Goal: Transaction & Acquisition: Purchase product/service

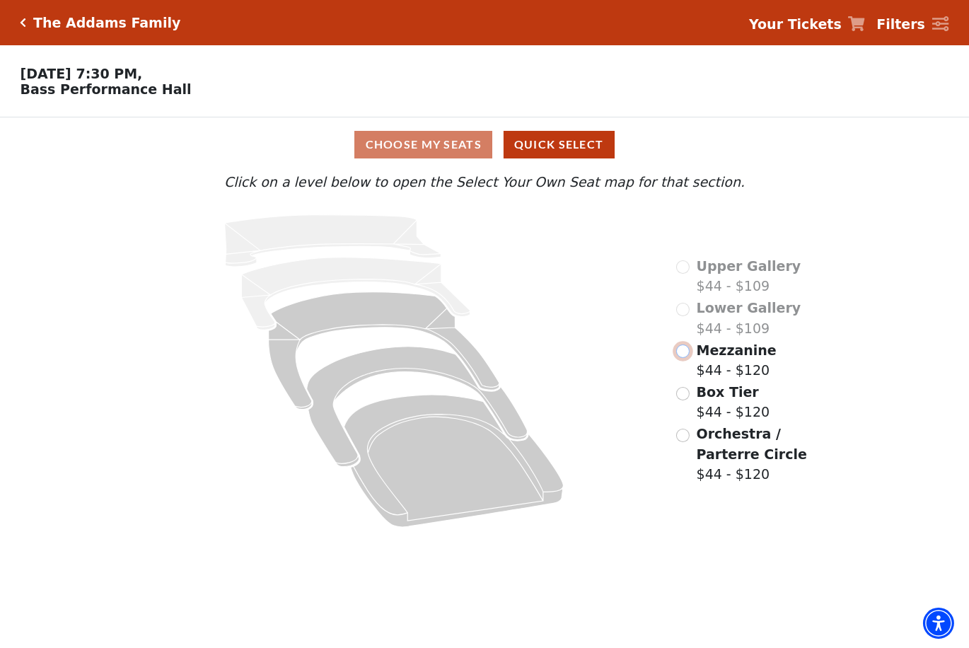
click at [682, 356] on input "Mezzanine$44 - $120\a" at bounding box center [682, 350] width 13 height 13
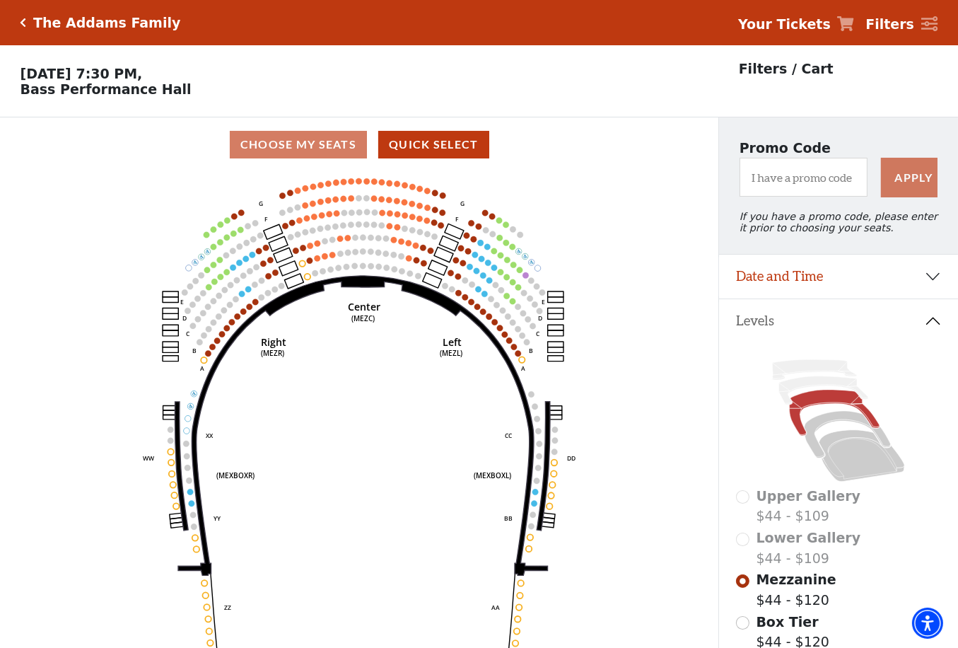
scroll to position [227, 0]
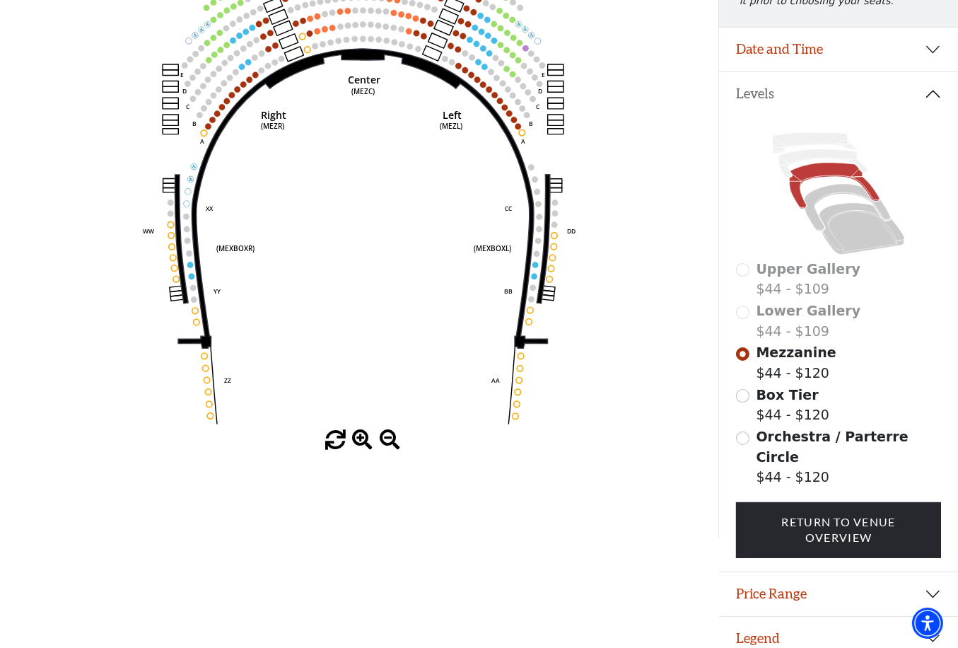
click at [351, 438] on div at bounding box center [359, 440] width 718 height 21
click at [358, 442] on span at bounding box center [362, 440] width 21 height 21
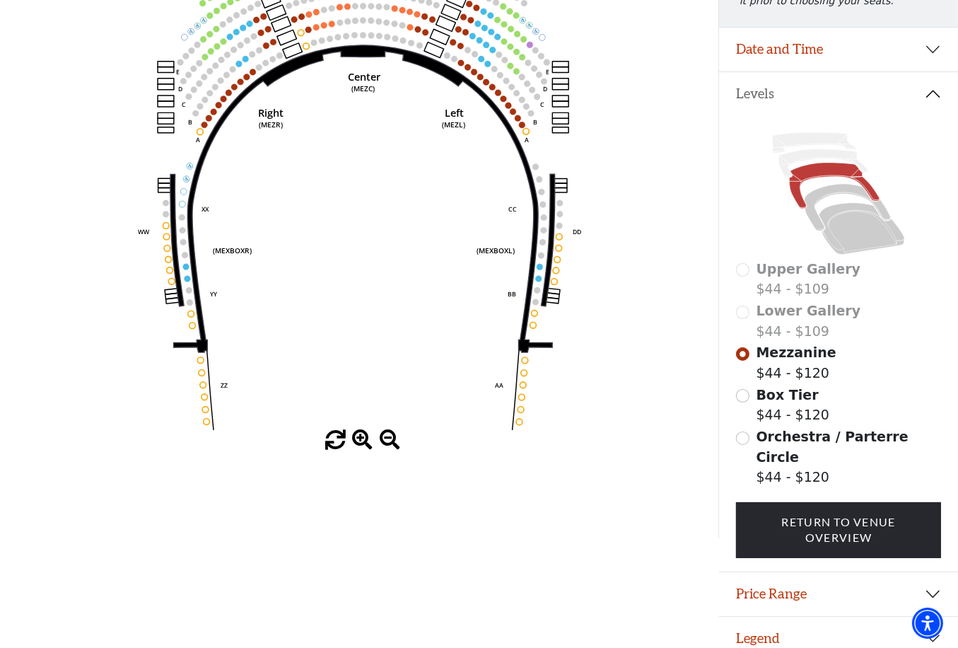
click at [358, 442] on span at bounding box center [362, 440] width 21 height 21
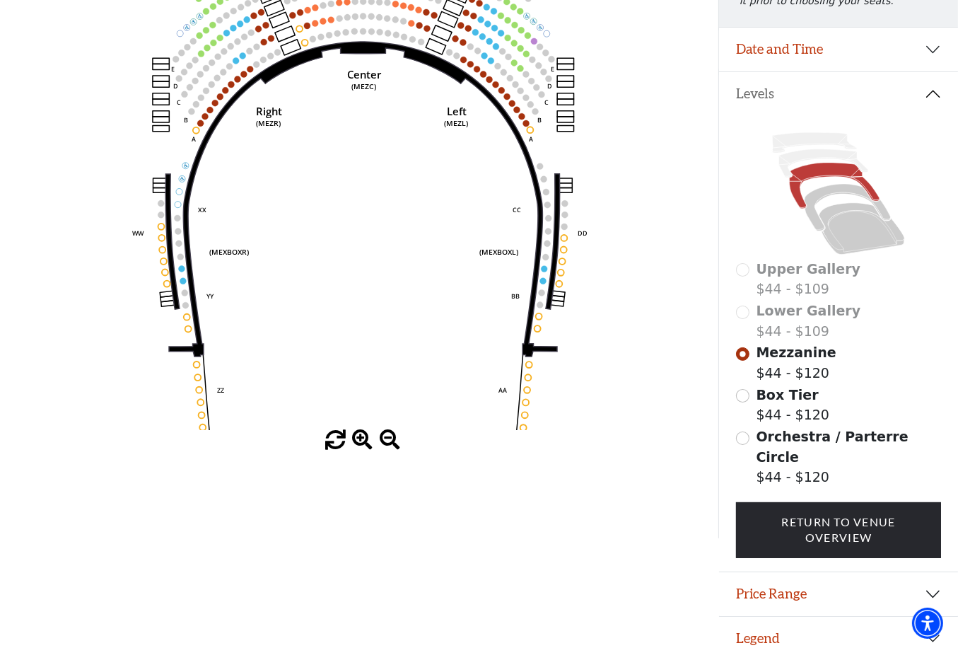
click at [358, 442] on span at bounding box center [362, 440] width 21 height 21
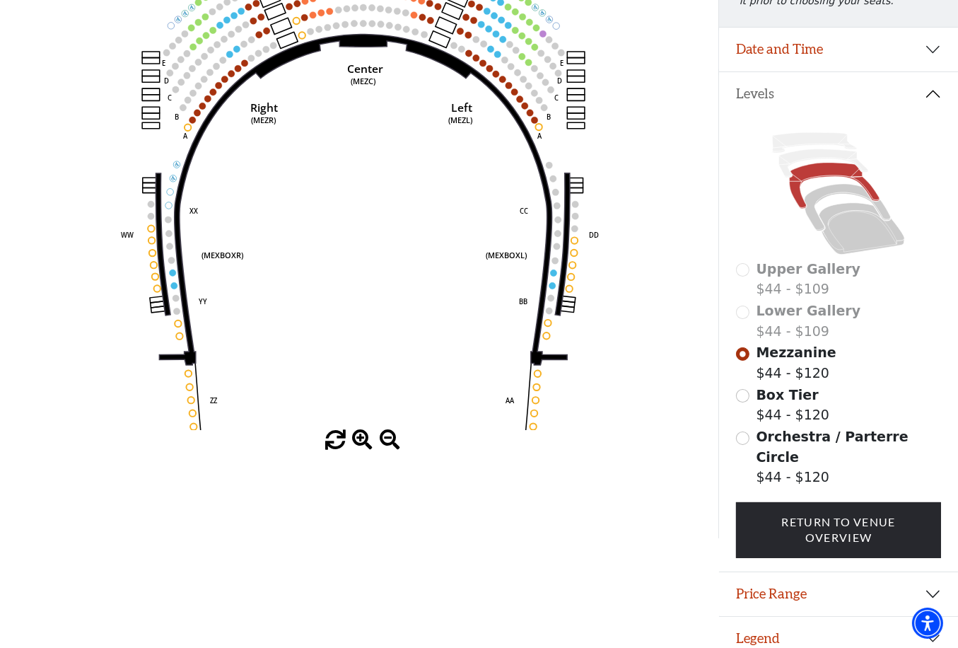
click at [358, 442] on span at bounding box center [362, 440] width 21 height 21
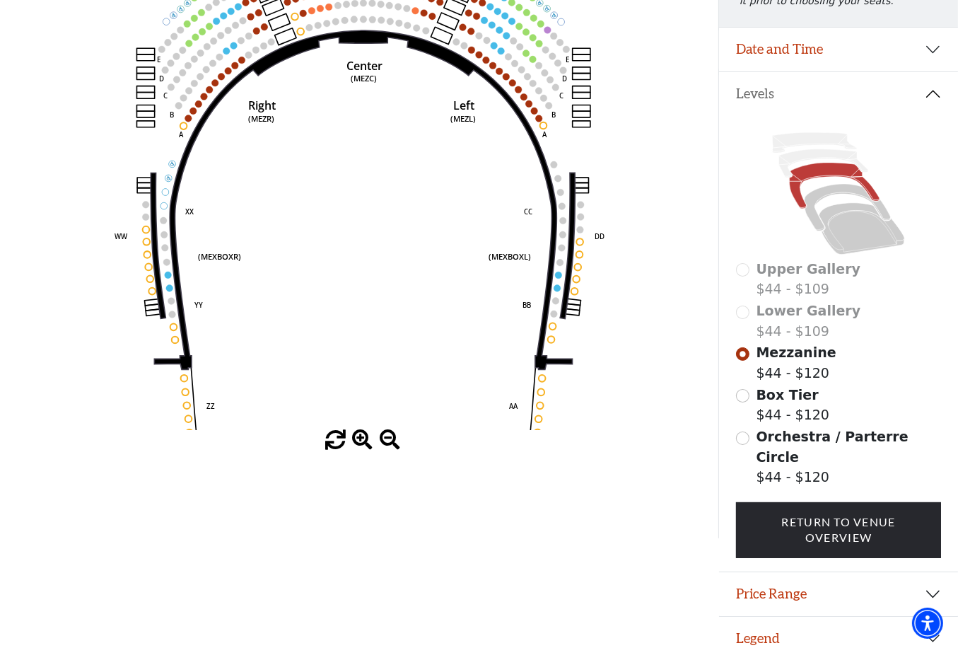
click at [358, 442] on span at bounding box center [362, 440] width 21 height 21
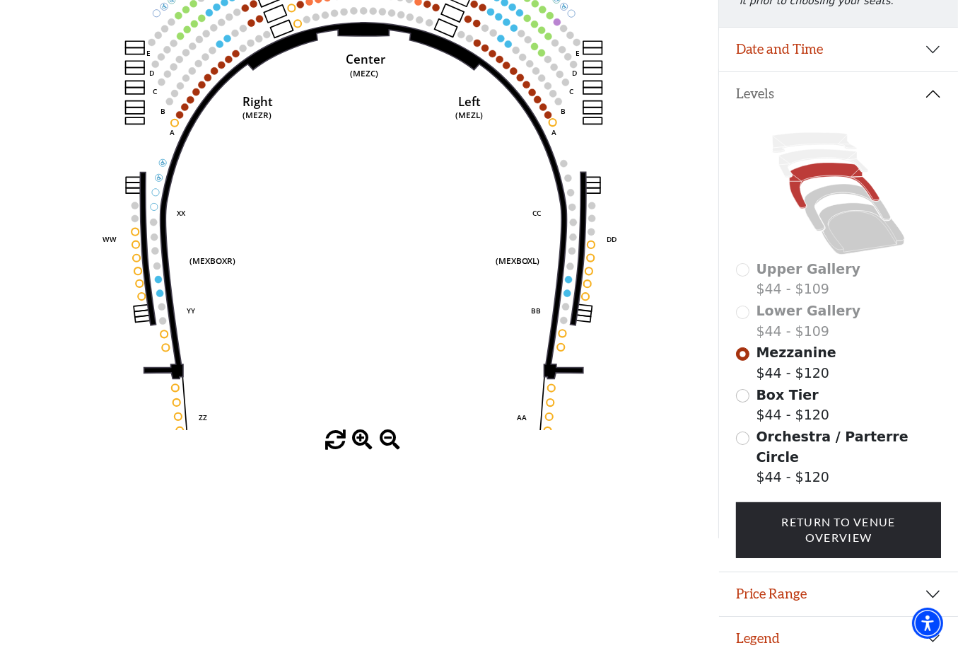
click at [358, 442] on span at bounding box center [362, 440] width 21 height 21
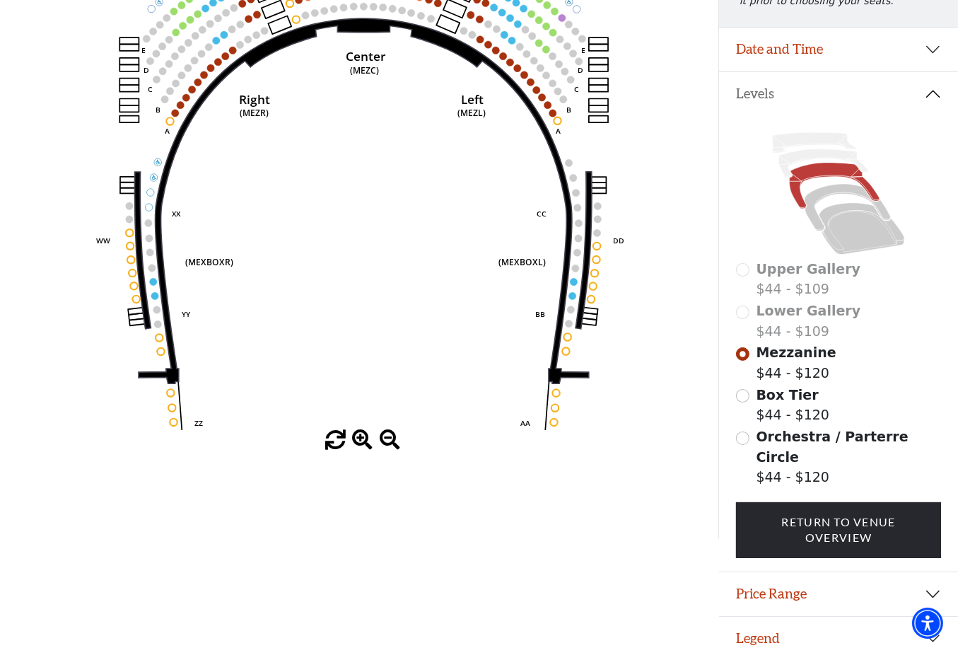
click at [358, 442] on span at bounding box center [362, 440] width 21 height 21
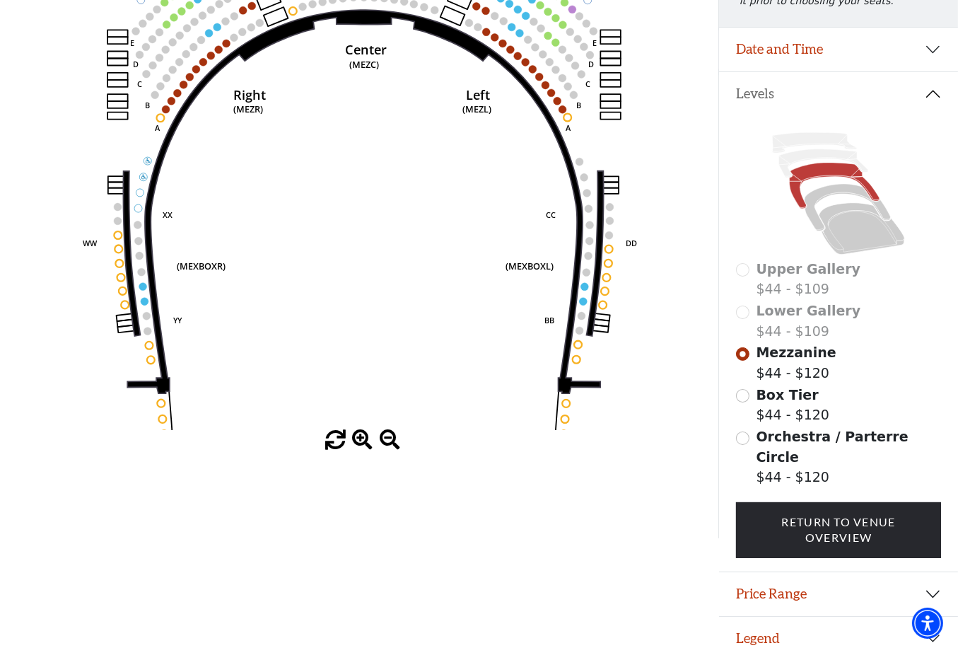
click at [358, 442] on span at bounding box center [362, 440] width 21 height 21
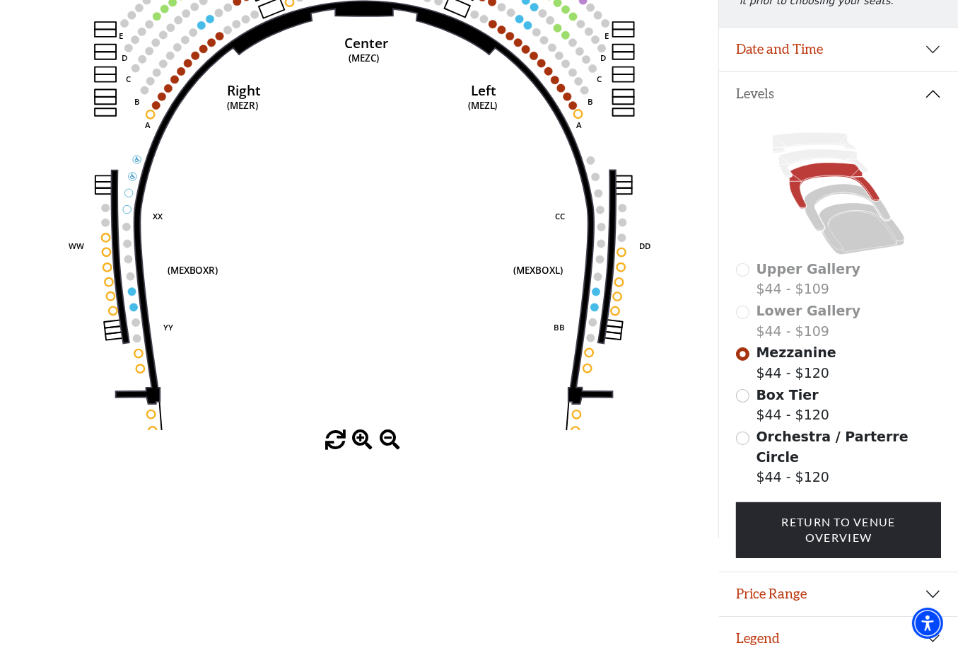
click at [358, 442] on span at bounding box center [362, 440] width 21 height 21
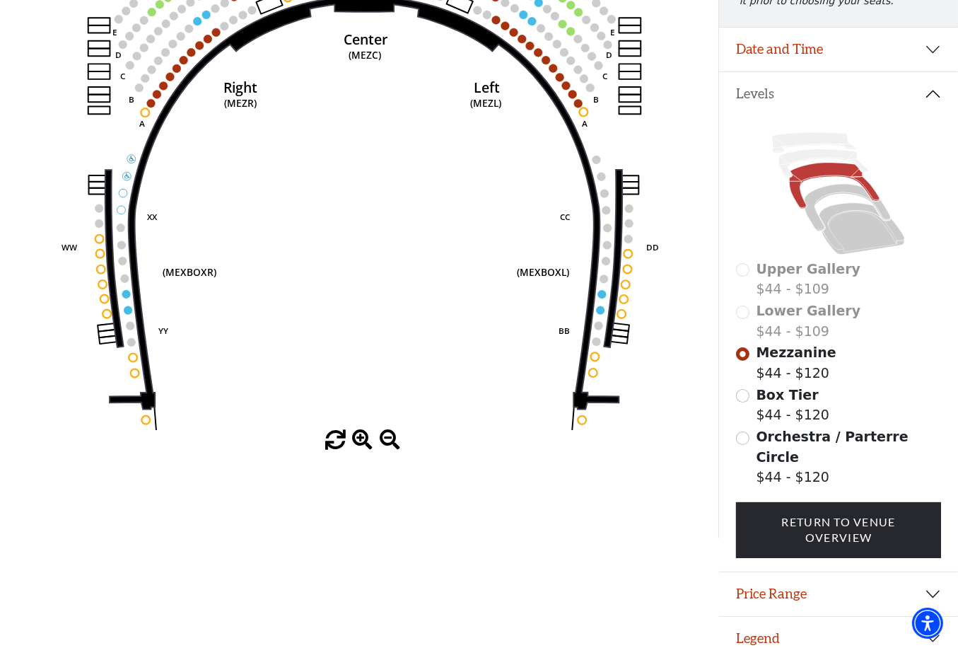
click at [358, 442] on span at bounding box center [362, 440] width 21 height 21
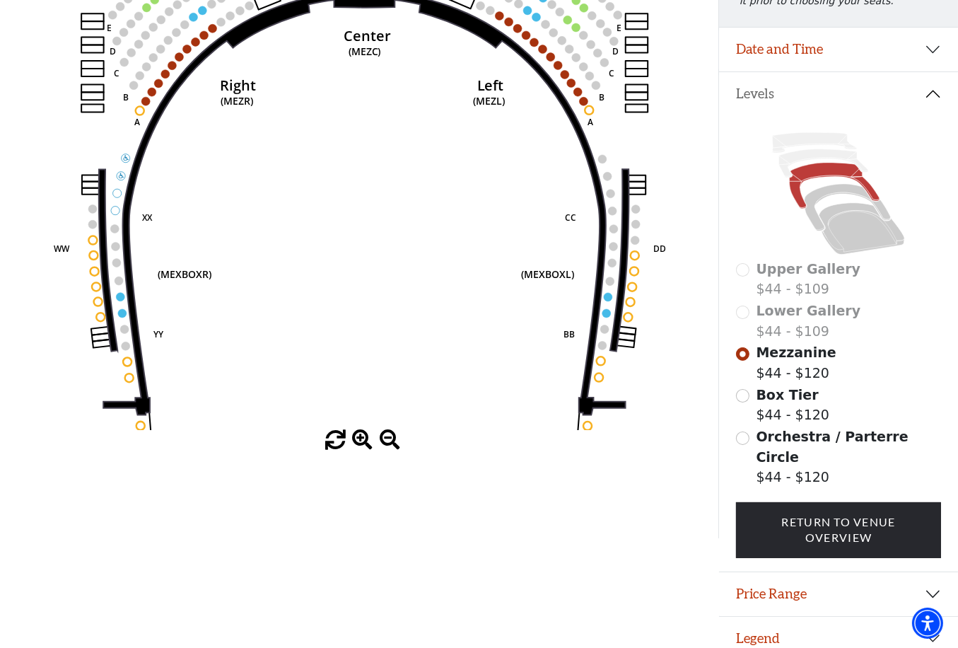
click at [358, 442] on span at bounding box center [362, 440] width 21 height 21
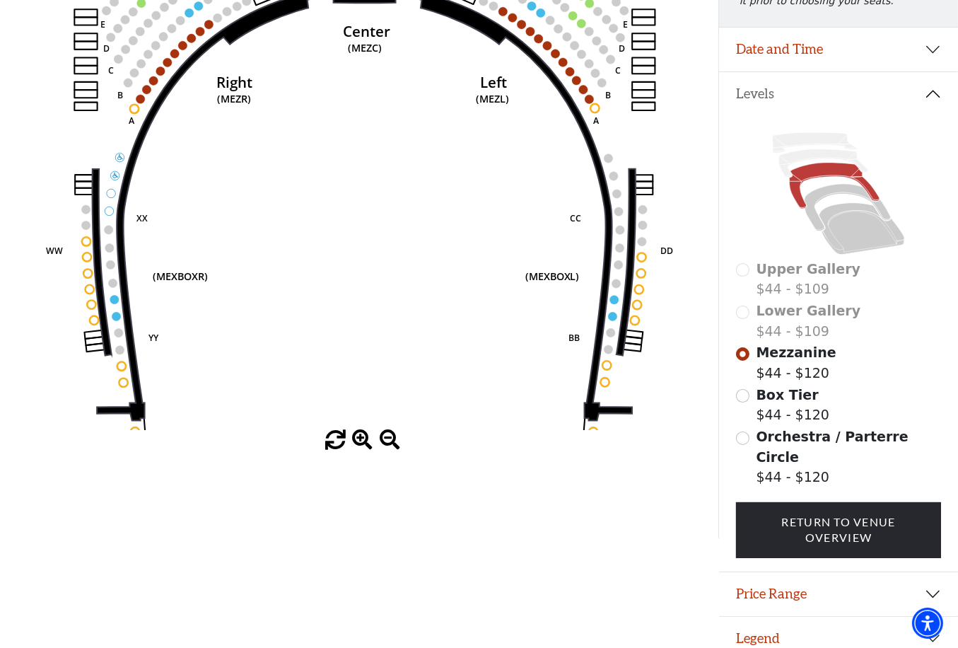
click at [358, 442] on span at bounding box center [362, 440] width 21 height 21
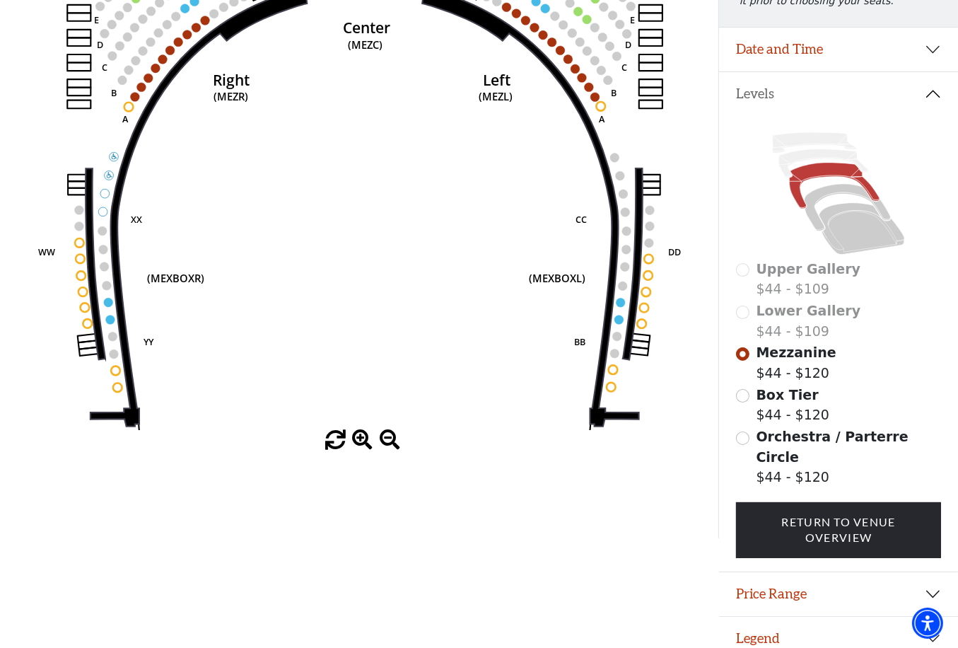
click at [358, 442] on span at bounding box center [362, 440] width 21 height 21
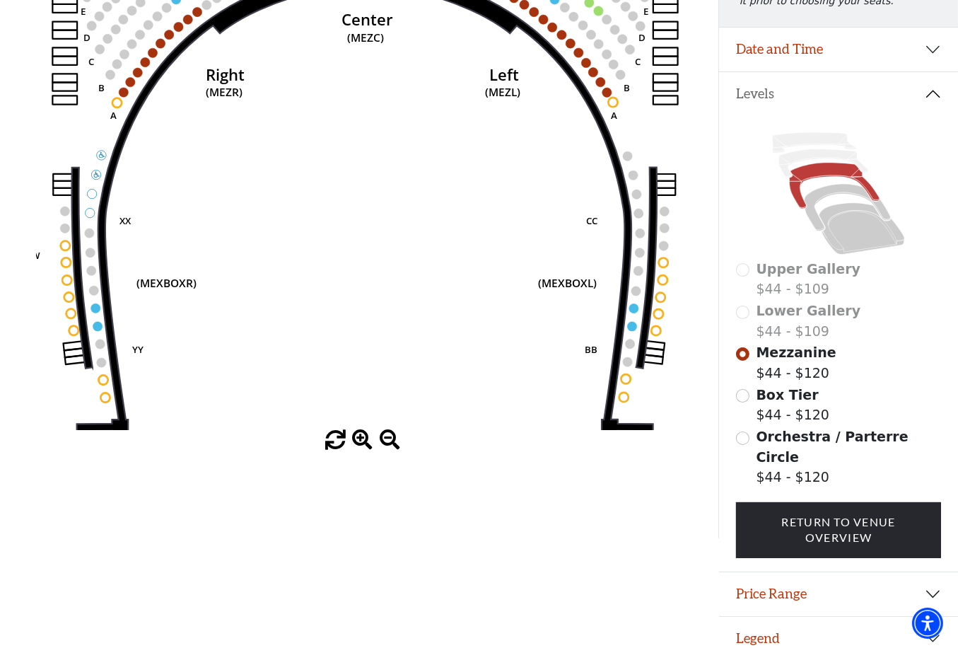
click at [358, 442] on span at bounding box center [362, 440] width 21 height 21
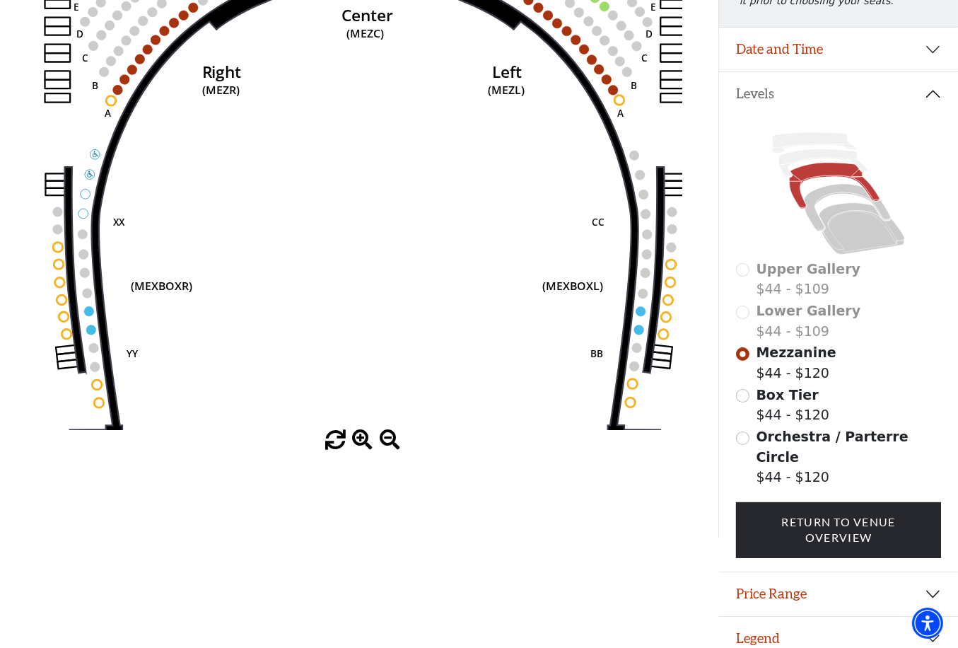
click at [358, 442] on span at bounding box center [362, 440] width 21 height 21
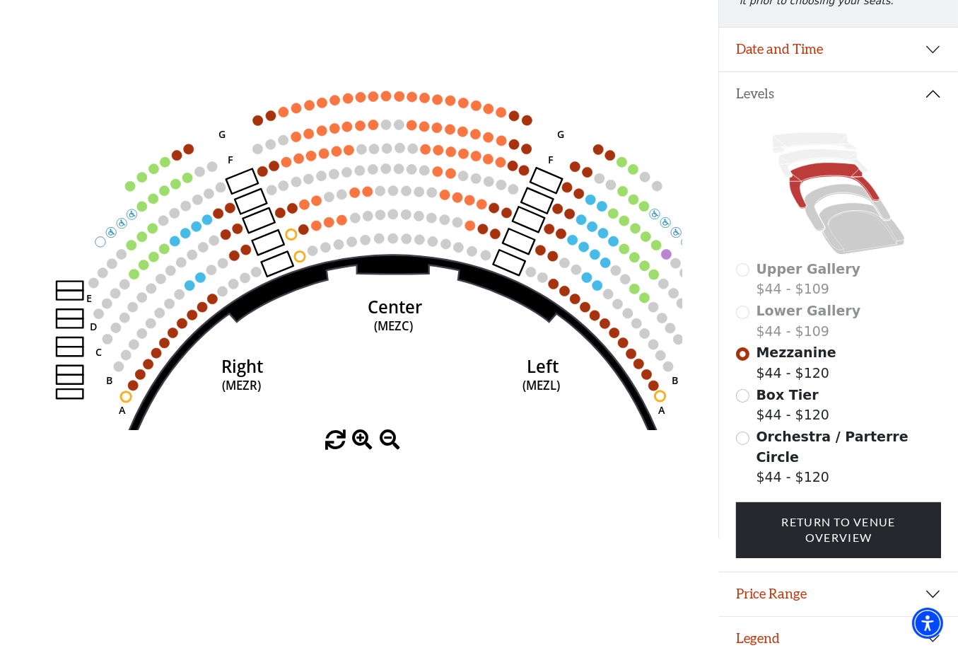
drag, startPoint x: 349, startPoint y: 196, endPoint x: 384, endPoint y: 553, distance: 358.7
click at [384, 421] on html "Skip to main content Enable accessibility for low vision Open the accessibility…" at bounding box center [479, 97] width 958 height 648
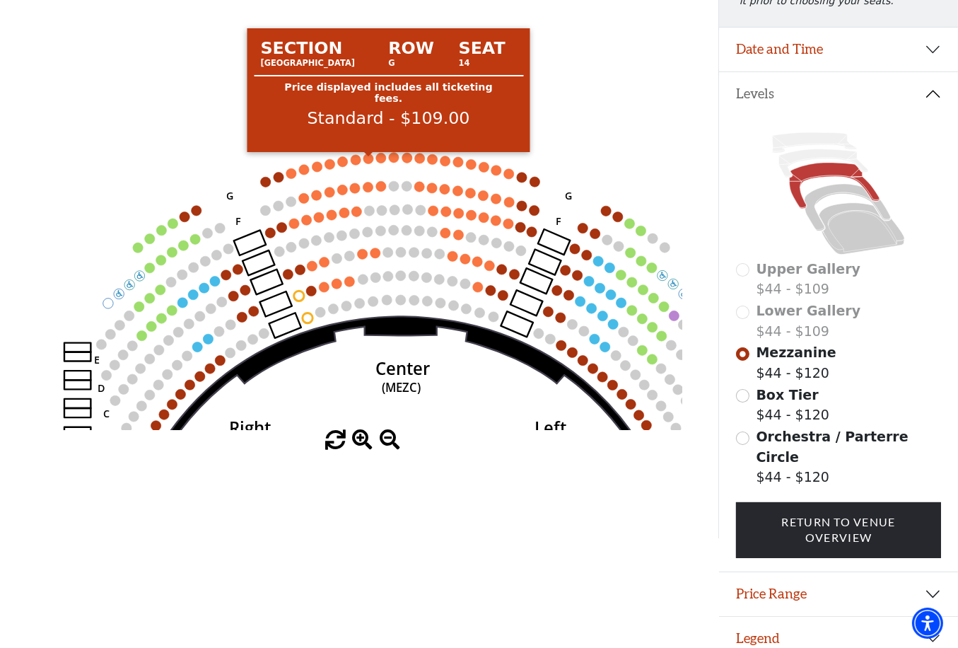
click at [368, 160] on circle at bounding box center [368, 158] width 10 height 10
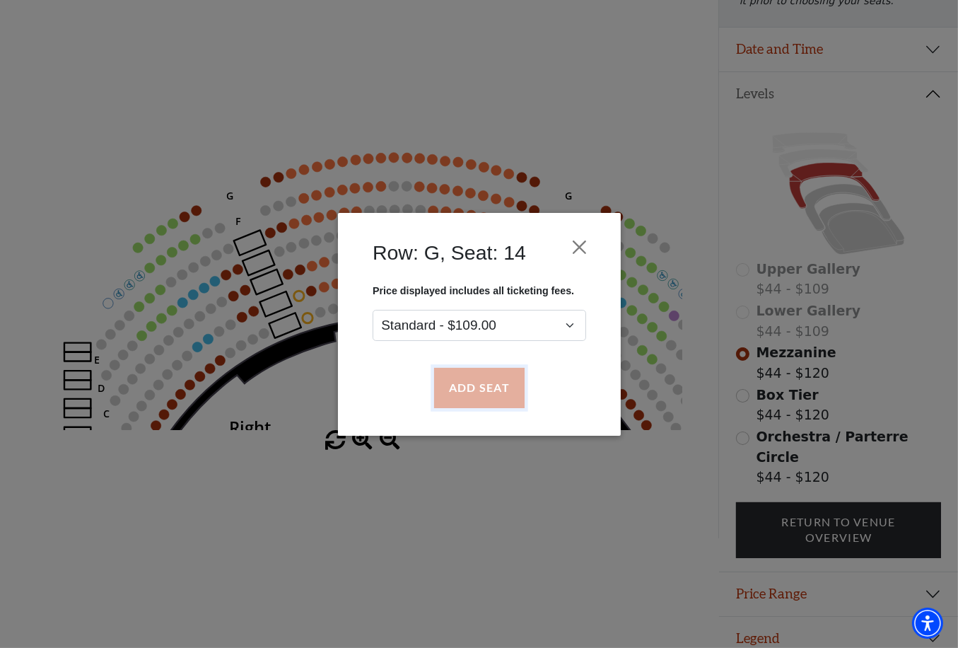
click at [501, 382] on button "Add Seat" at bounding box center [478, 388] width 90 height 40
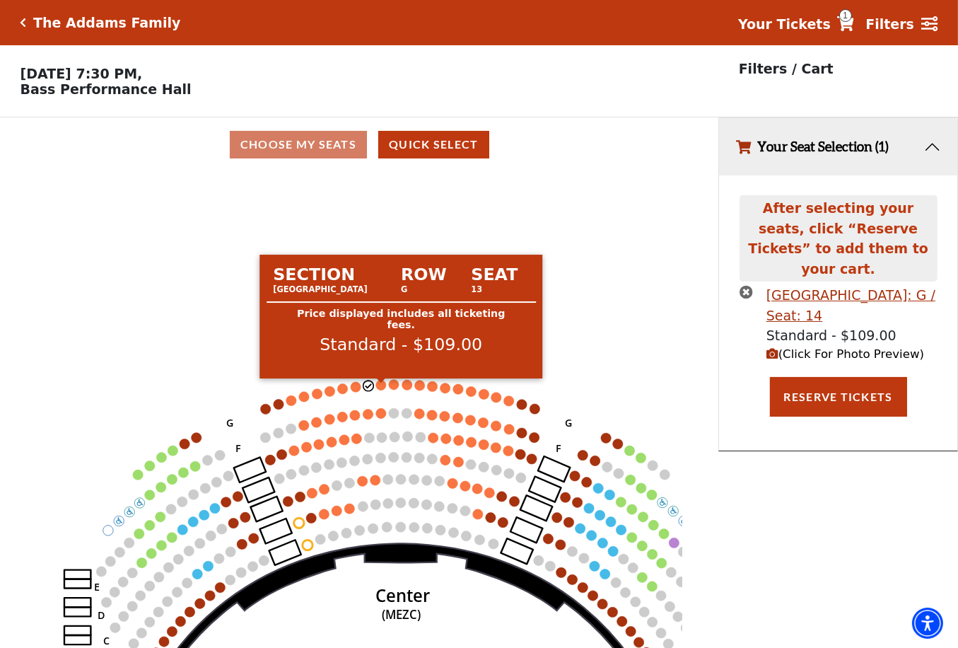
click at [380, 390] on circle at bounding box center [381, 385] width 10 height 10
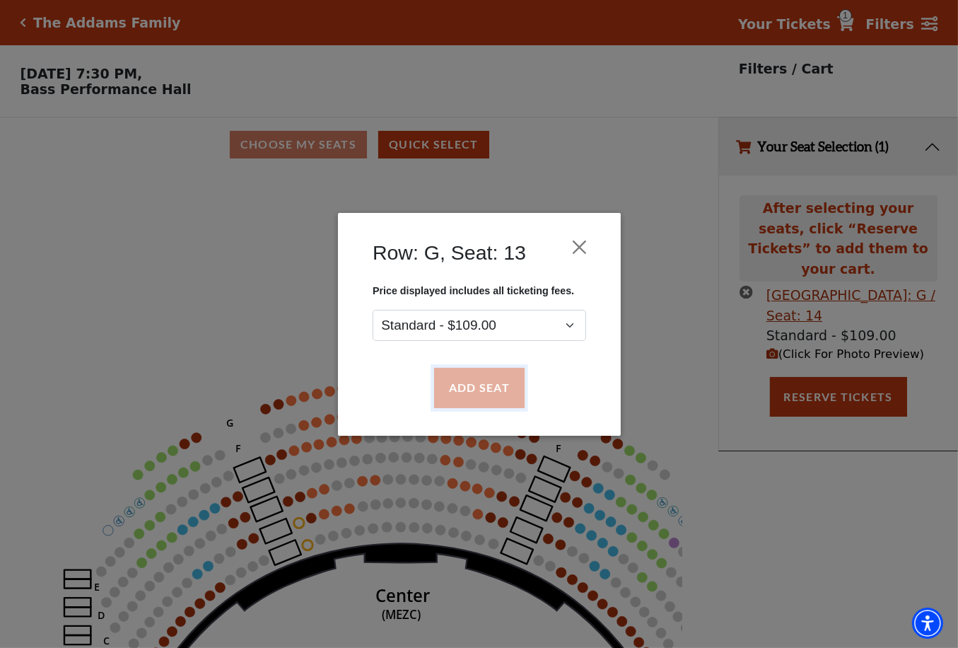
click at [478, 384] on button "Add Seat" at bounding box center [478, 388] width 90 height 40
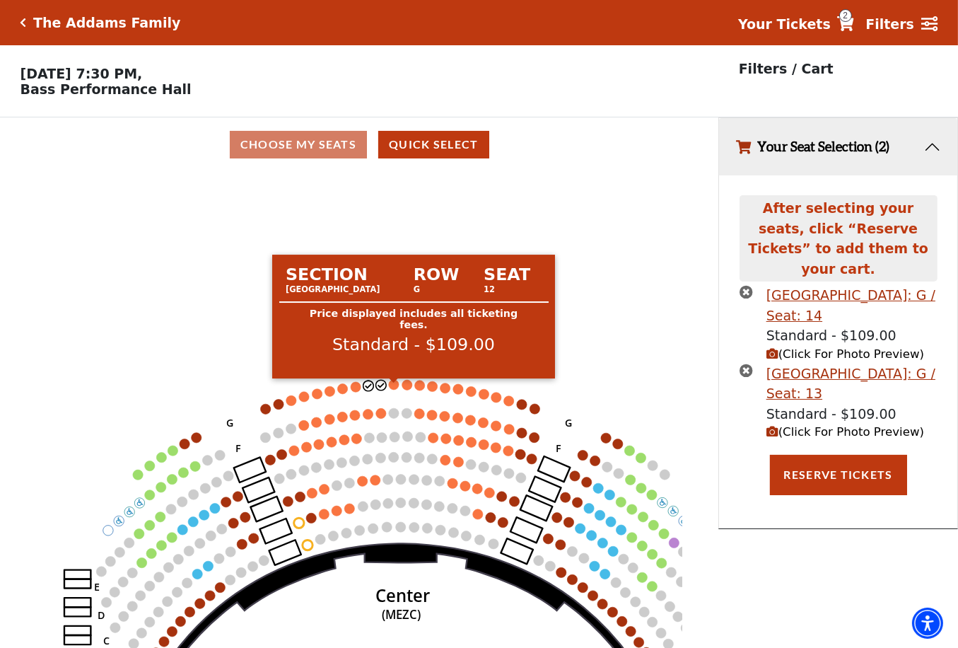
click at [392, 388] on circle at bounding box center [394, 385] width 10 height 10
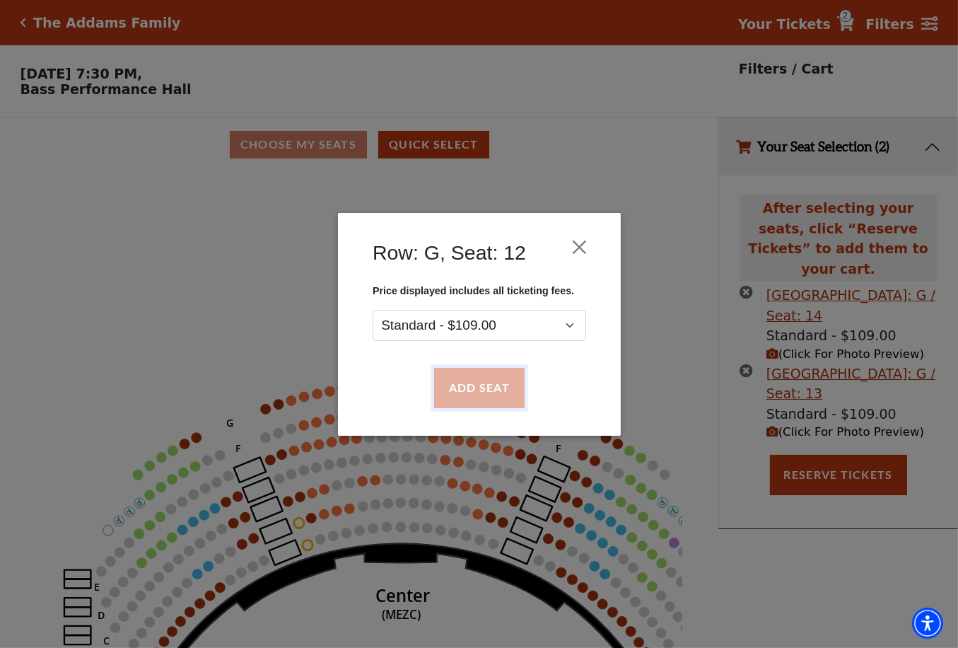
click at [468, 381] on button "Add Seat" at bounding box center [478, 388] width 90 height 40
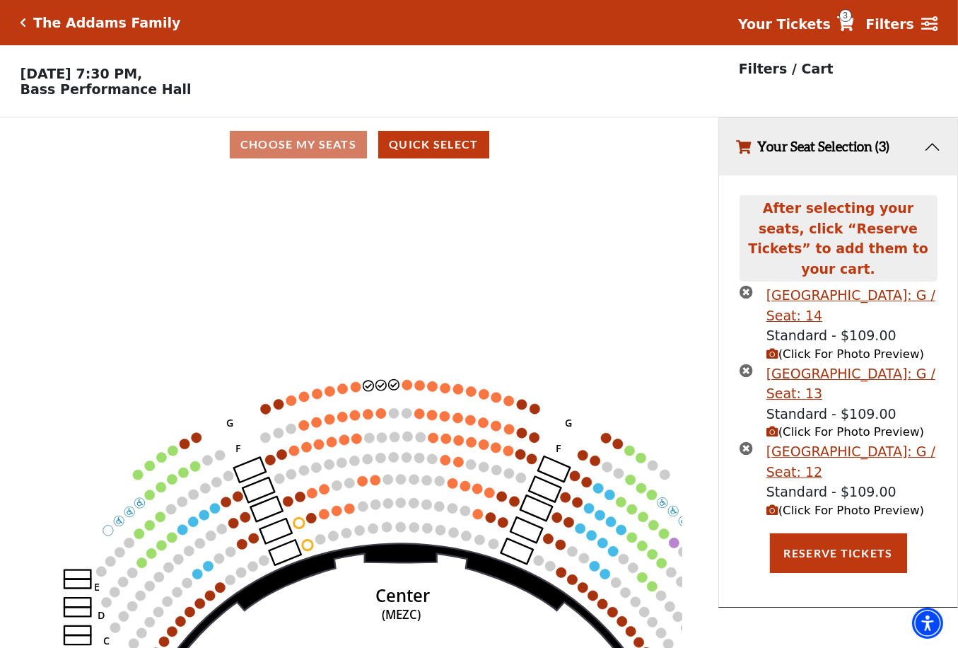
click at [404, 389] on circle at bounding box center [407, 385] width 10 height 10
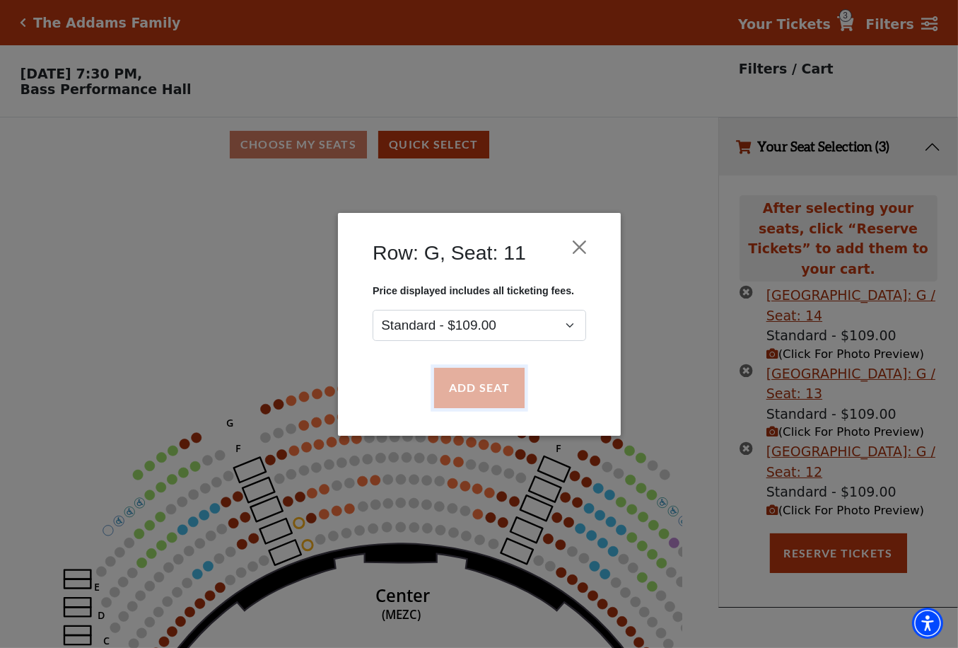
click at [455, 384] on button "Add Seat" at bounding box center [478, 388] width 90 height 40
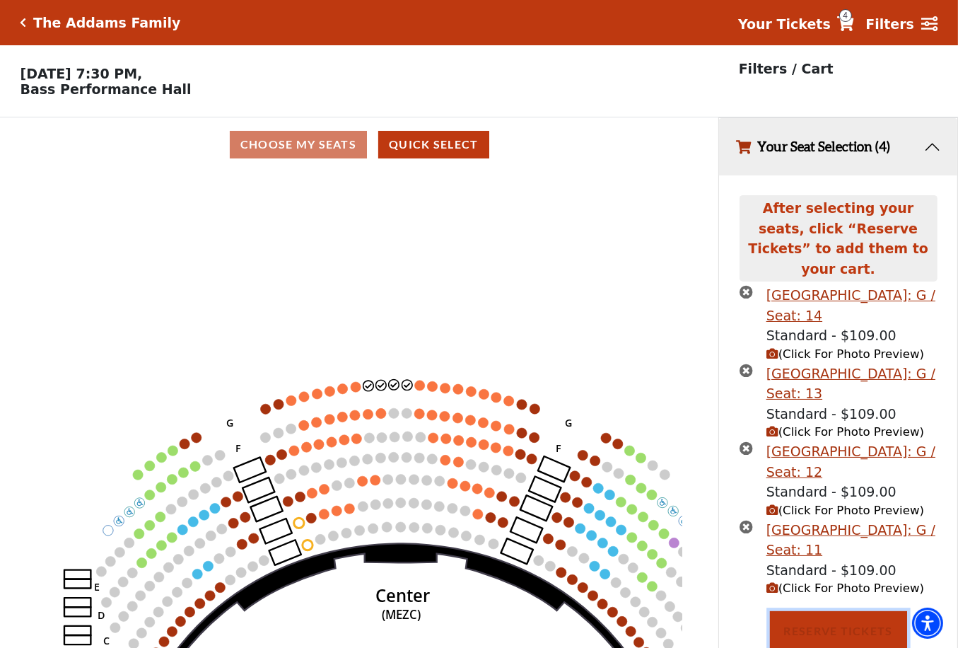
click at [856, 611] on button "Reserve Tickets" at bounding box center [838, 631] width 137 height 40
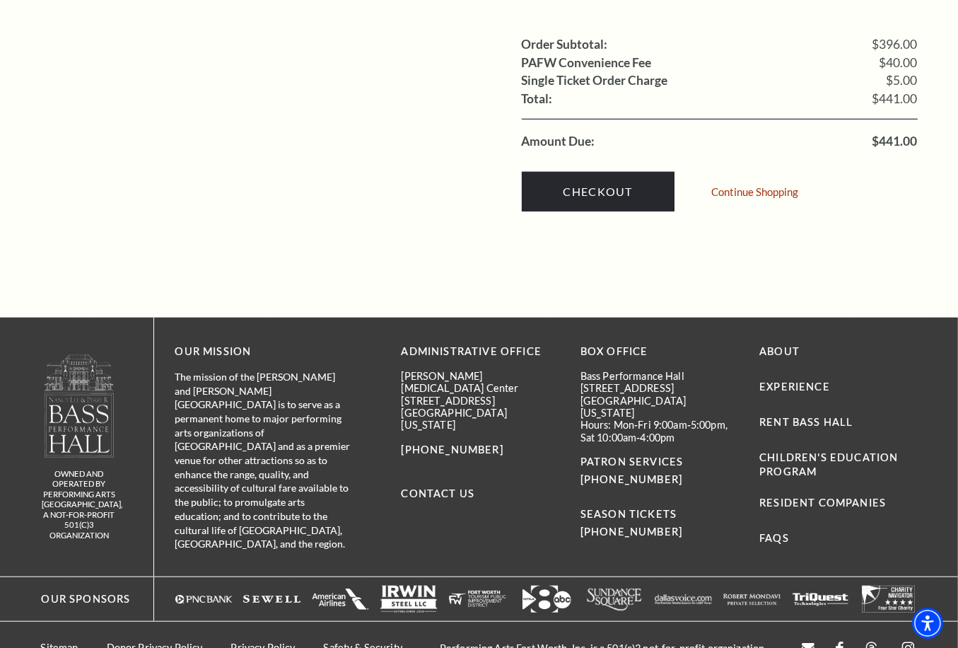
scroll to position [1251, 0]
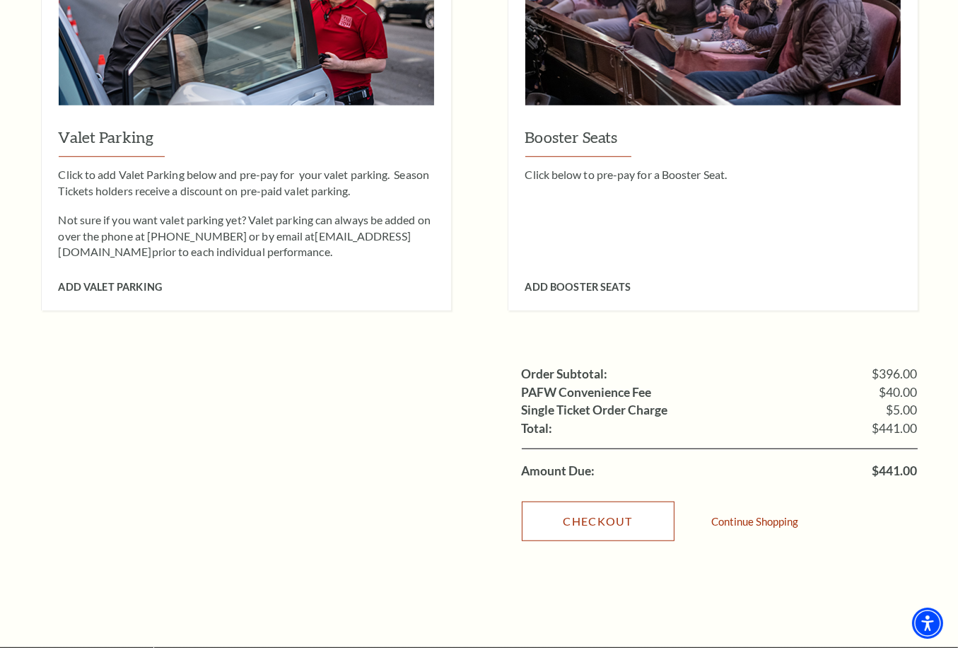
click at [595, 503] on link "Checkout" at bounding box center [598, 521] width 153 height 40
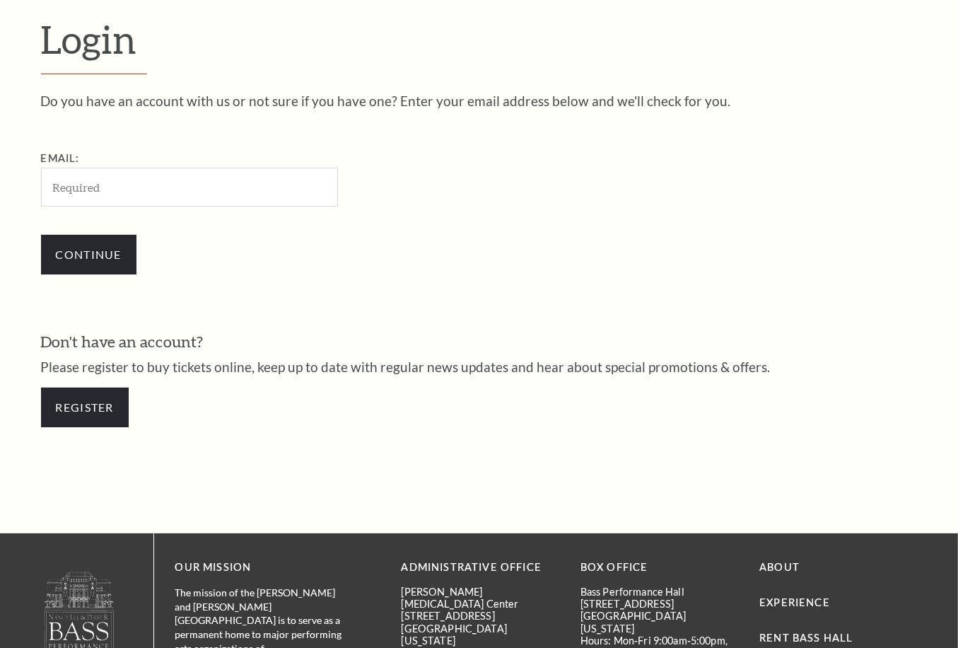
scroll to position [395, 0]
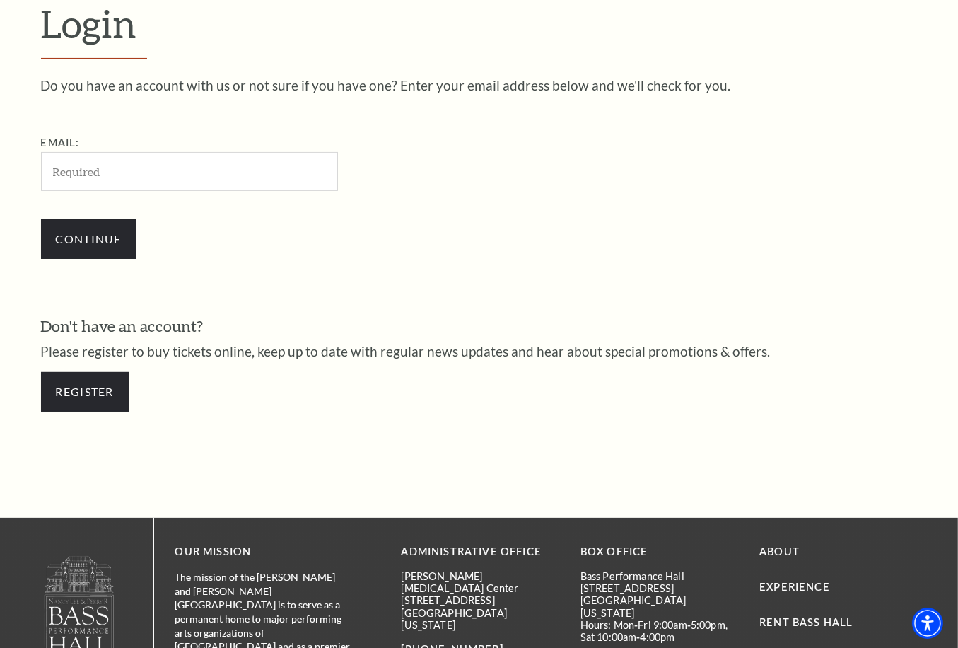
click at [87, 174] on input "Email:" at bounding box center [189, 171] width 297 height 39
click at [155, 185] on input "Email:" at bounding box center [189, 171] width 297 height 39
type input "lequoctinh74@gmail.com"
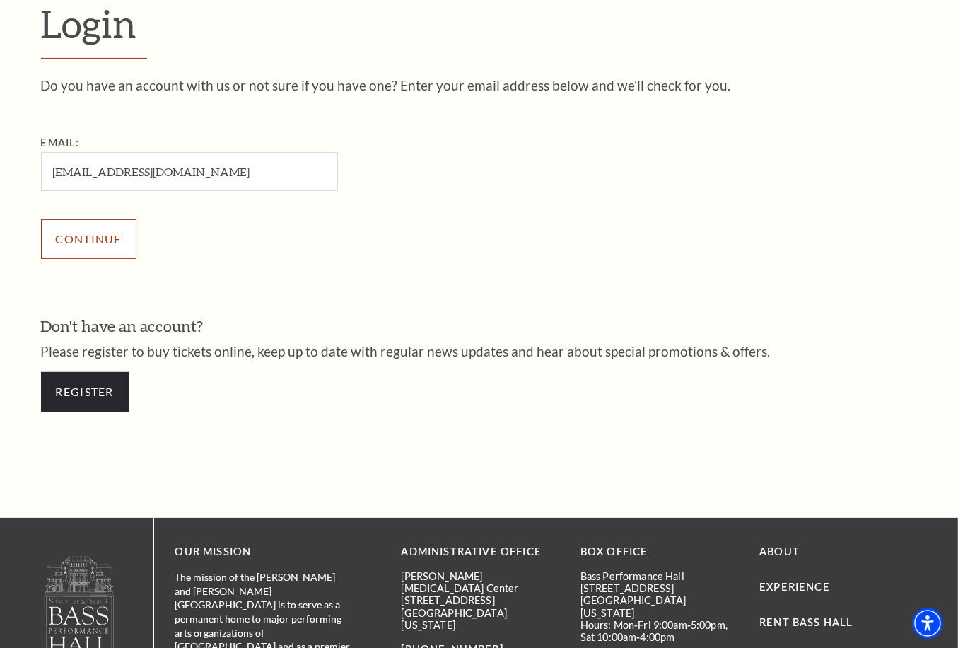
click at [93, 233] on input "Continue" at bounding box center [88, 239] width 95 height 40
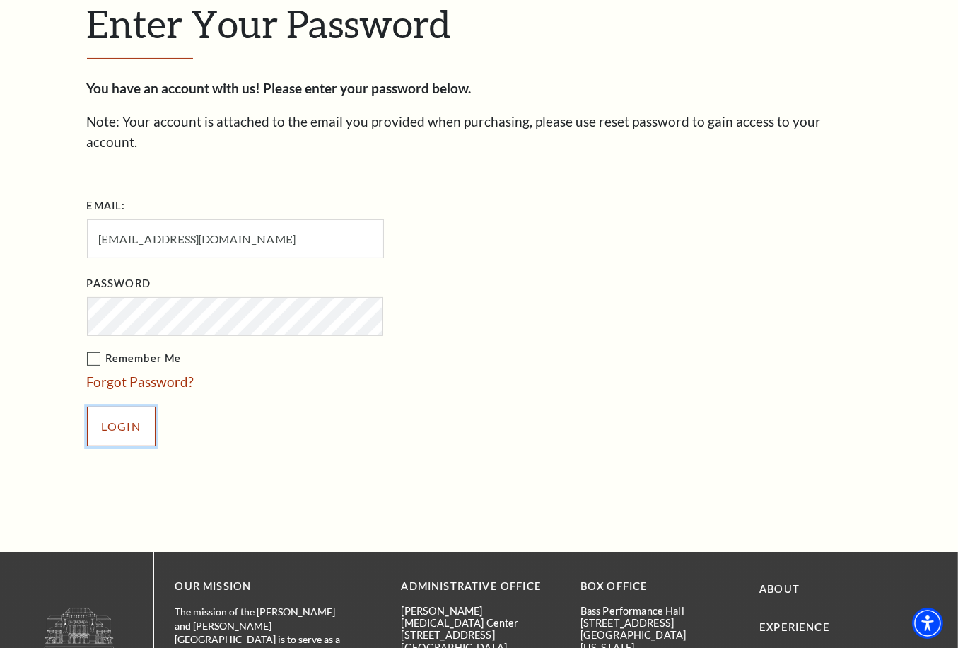
click at [105, 407] on input "Login" at bounding box center [121, 427] width 69 height 40
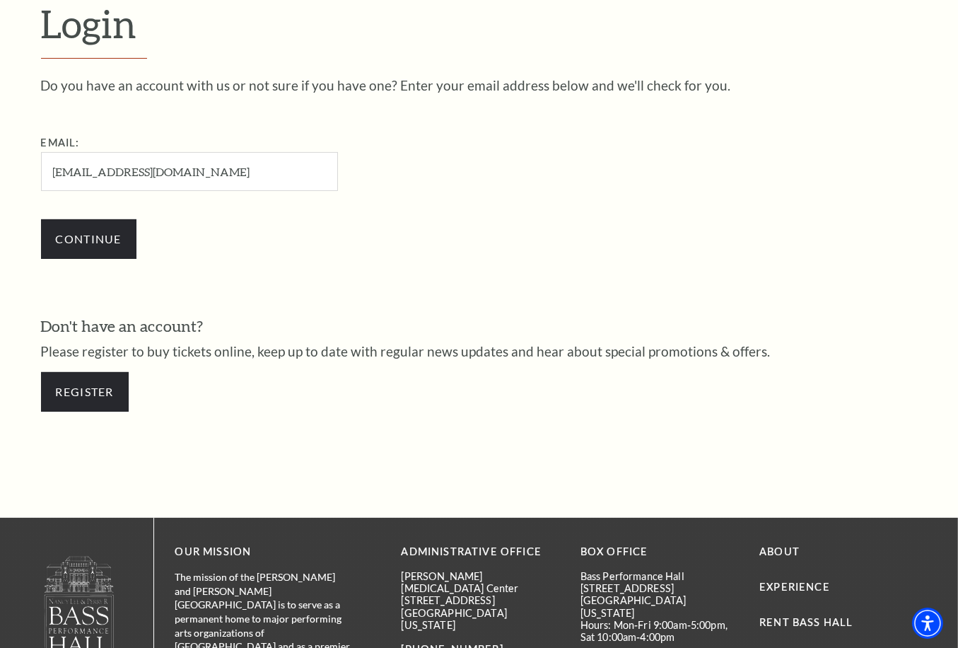
click at [202, 158] on input "lequoctinh74@gmail.com" at bounding box center [189, 171] width 297 height 39
click at [246, 186] on input "lequoctinh74@gmail.com" at bounding box center [189, 171] width 297 height 39
click at [232, 168] on input "lequoctinh74@gmail.com" at bounding box center [189, 171] width 297 height 39
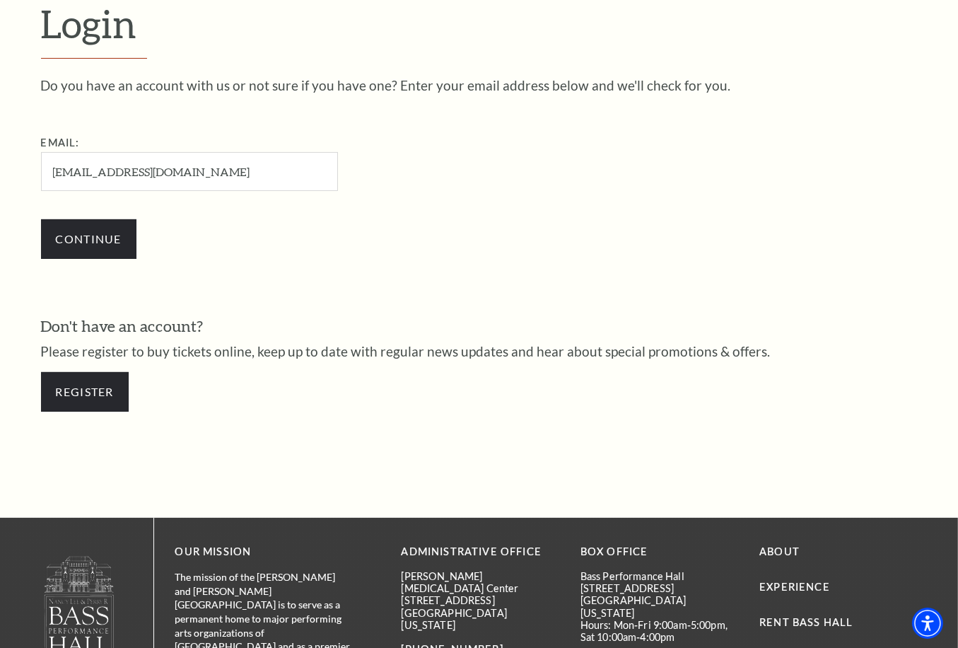
click at [232, 168] on input "lequoctinh74@gmail.com" at bounding box center [189, 171] width 297 height 39
click at [121, 382] on link "Register" at bounding box center [85, 392] width 88 height 40
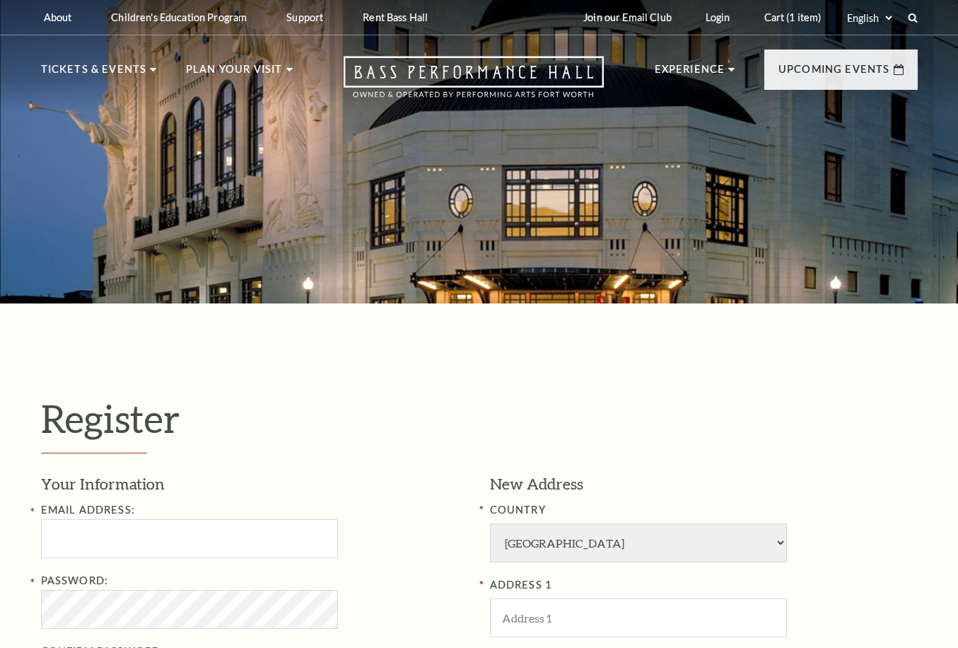
select select "1"
select select "[GEOGRAPHIC_DATA]"
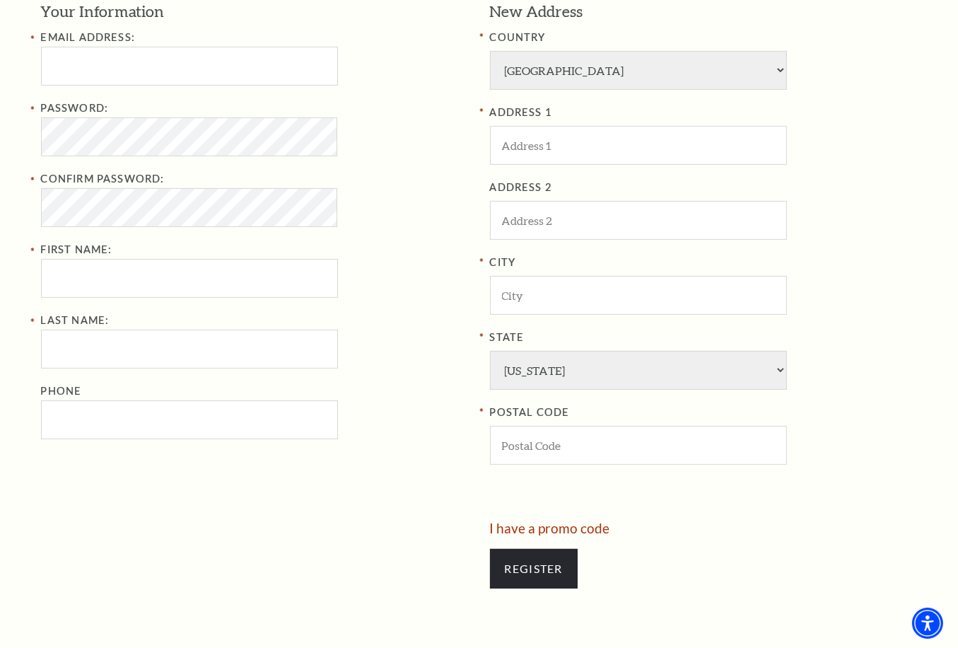
scroll to position [494, 0]
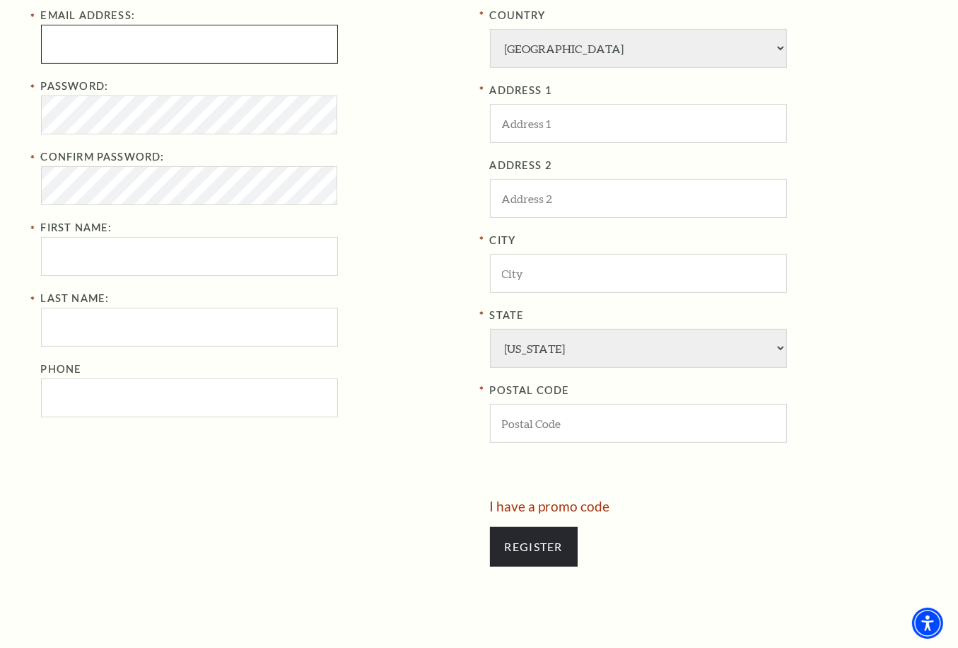
type input "lequoctinh74@gmail.com"
click at [226, 47] on input "lequoctinh74@gmail.com" at bounding box center [189, 44] width 297 height 39
click at [225, 44] on input "lequoctinh74@gmail.com" at bounding box center [189, 44] width 297 height 39
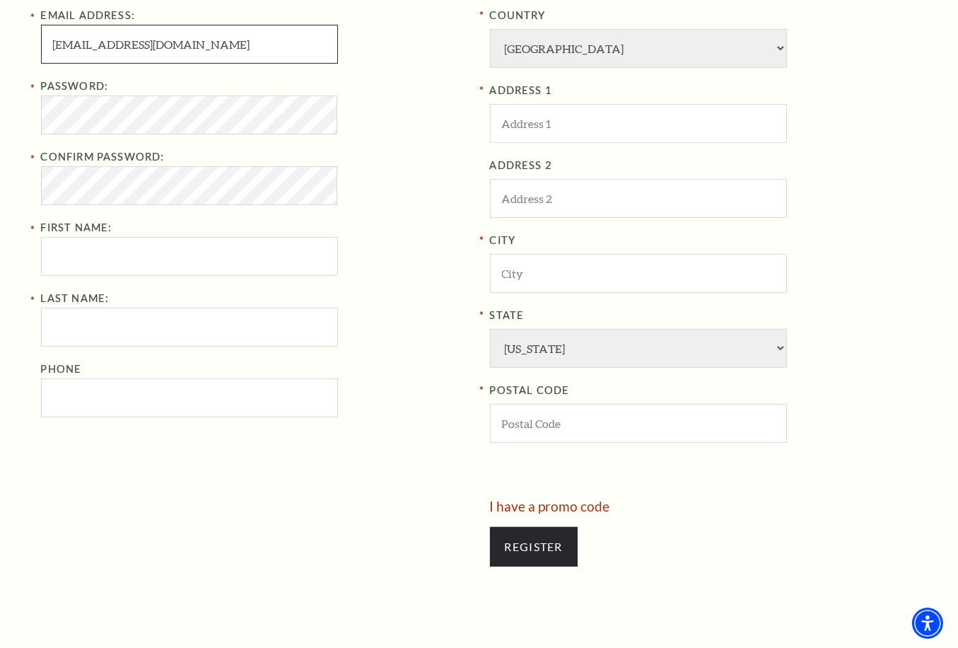
click at [225, 44] on input "lequoctinh74@gmail.com" at bounding box center [189, 44] width 297 height 39
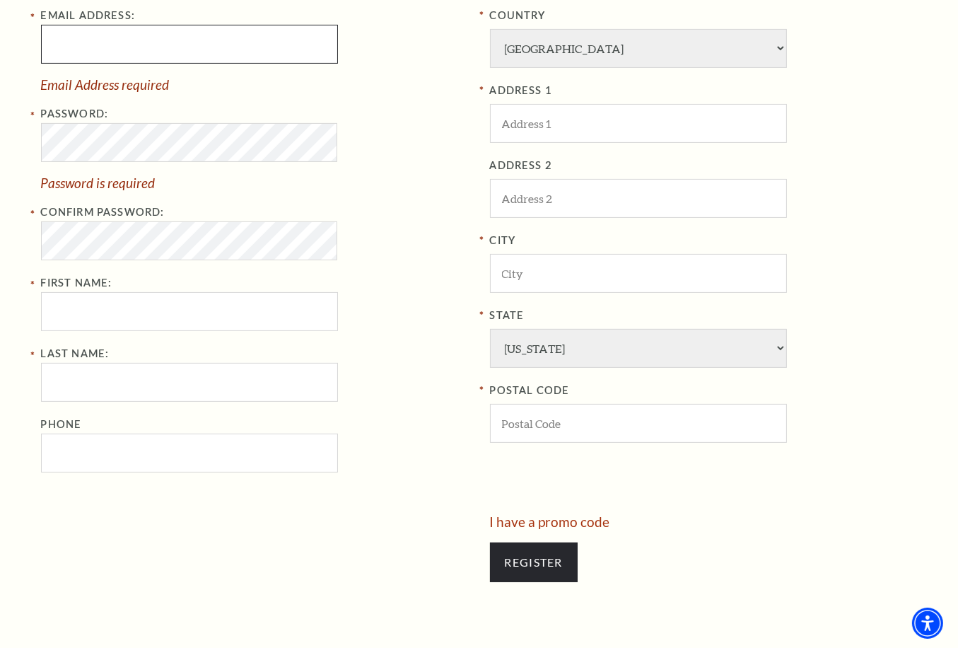
click at [149, 48] on input "Email Address:" at bounding box center [189, 44] width 297 height 39
click at [233, 46] on input "Email Address:" at bounding box center [189, 44] width 297 height 39
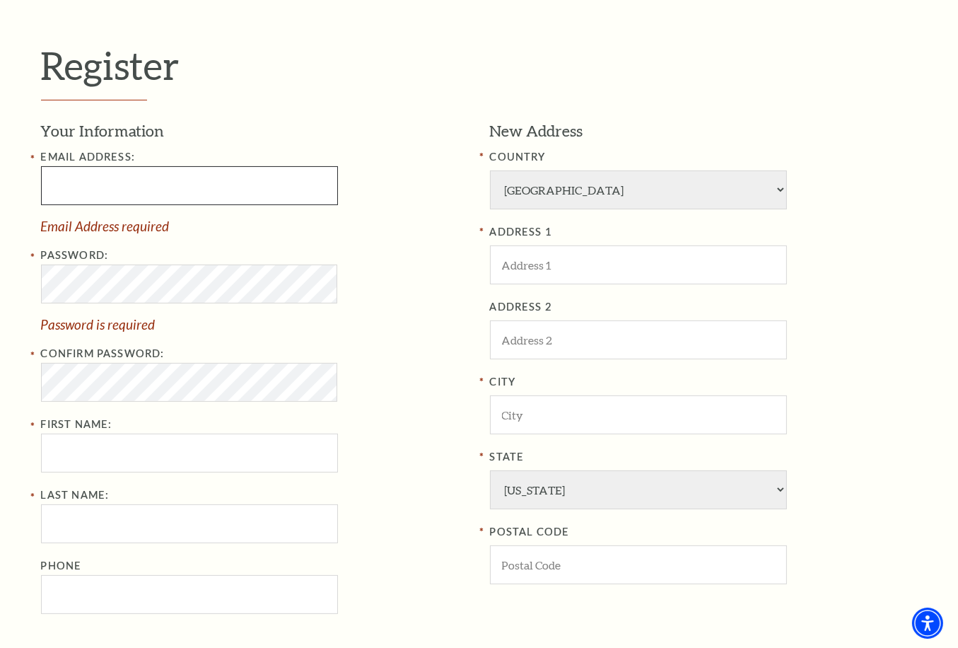
scroll to position [329, 0]
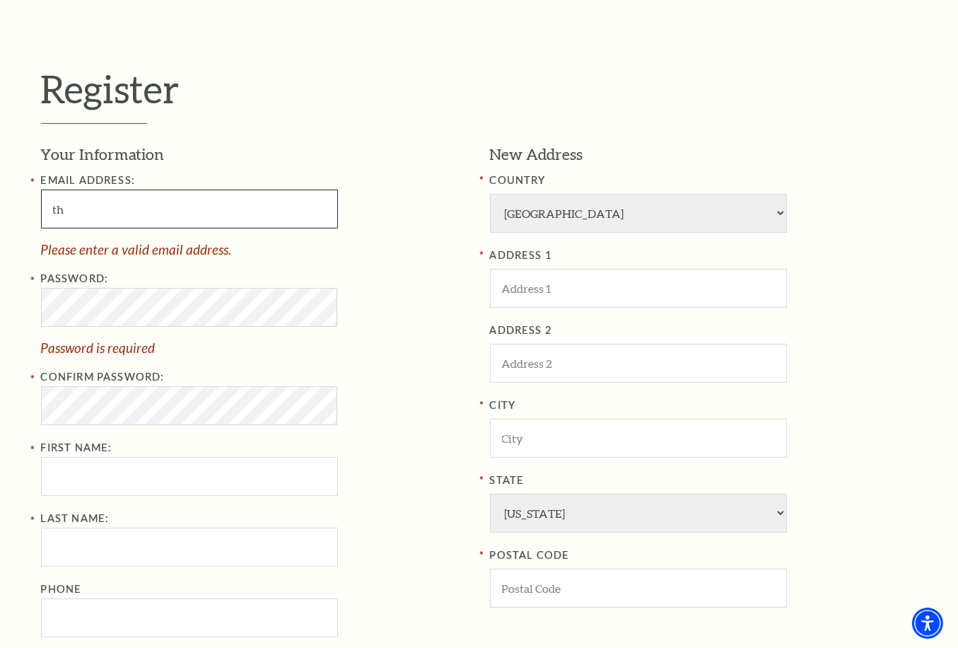
type input "thaihong2000100@gmail.com"
type input "Le"
type input "Tuan"
type input "5085149548"
type input "741 Cherokee Ln"
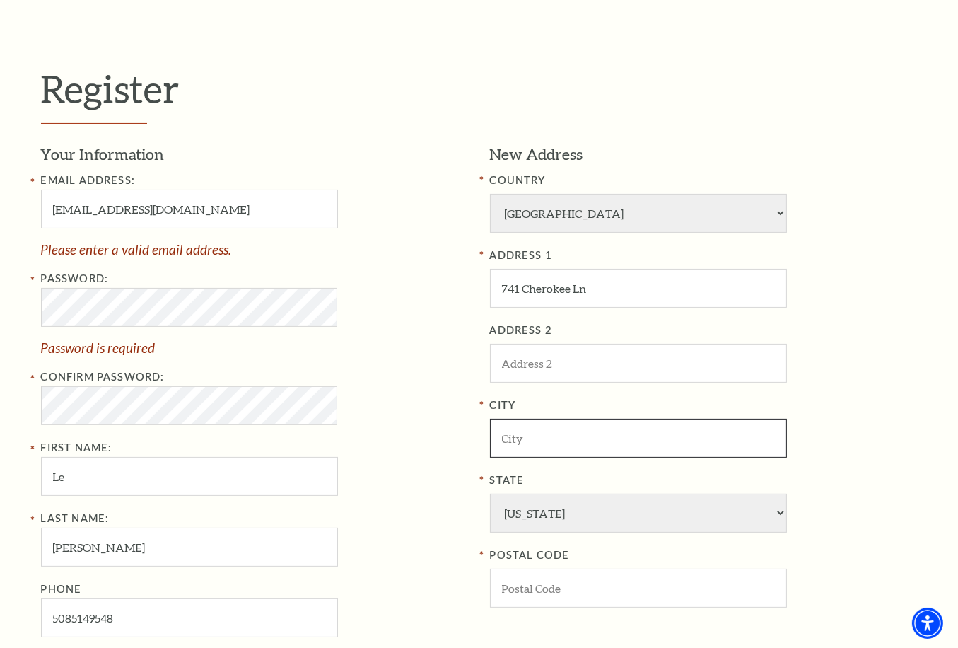
type input "Lodi"
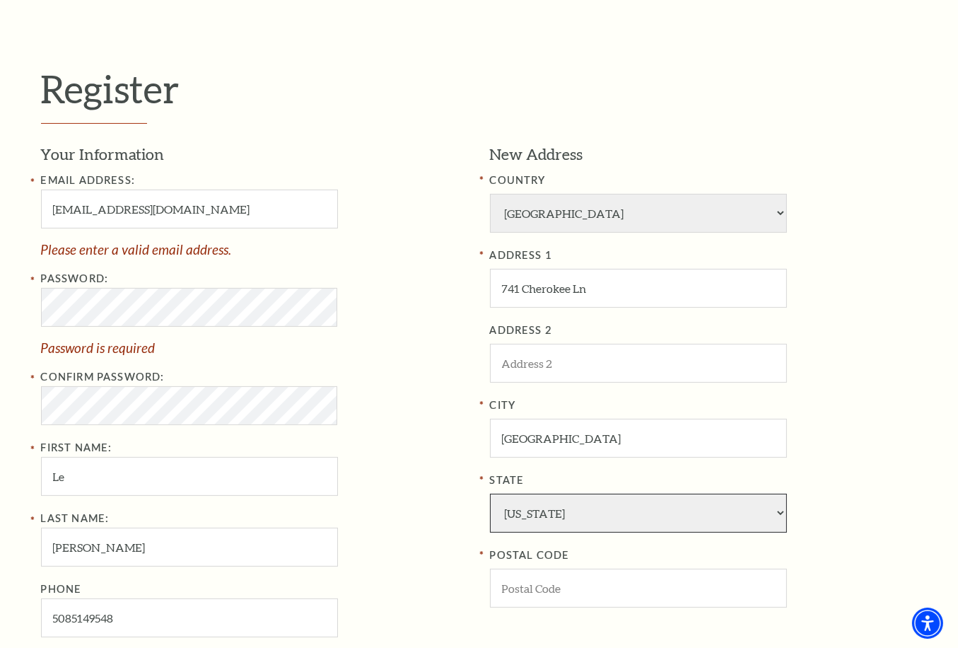
select select "CA"
type input "95240"
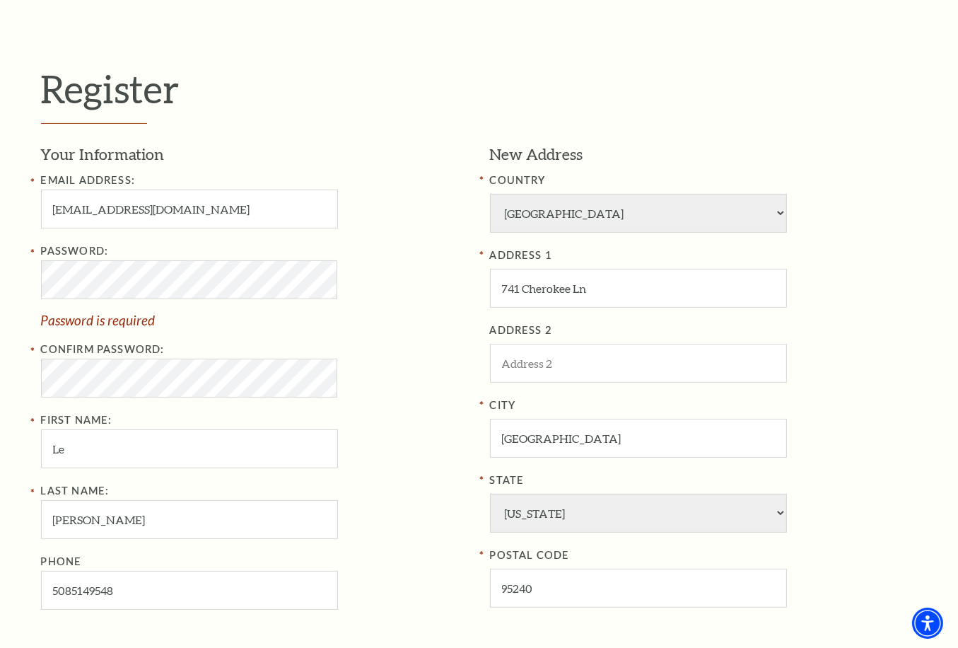
type input "508-514-9548"
click at [151, 271] on div "Password: Password is required" at bounding box center [255, 285] width 428 height 84
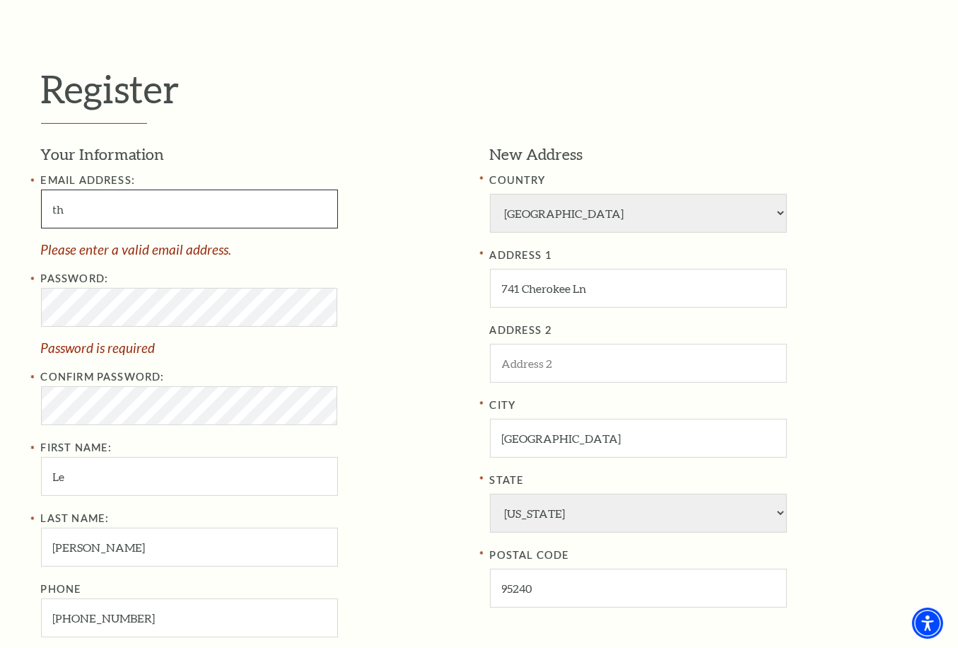
click at [156, 201] on input "th" at bounding box center [189, 208] width 297 height 39
type input "thaihong2000100@gmail.com"
type input "508-514-9548"
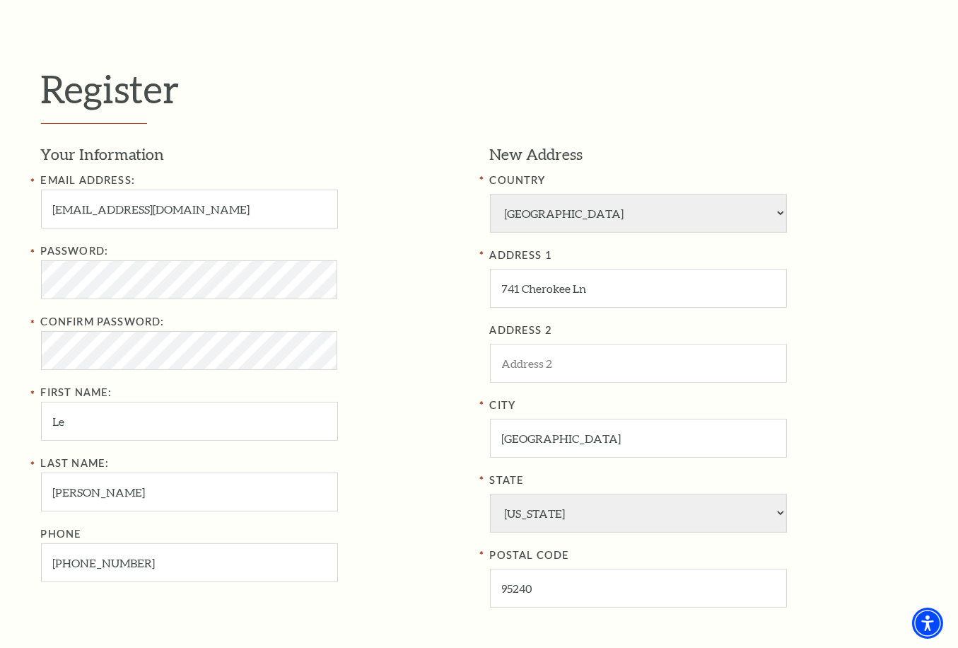
click at [483, 267] on div "New Address COUNTRY Afghanistan Albania Algeria Andorra Angola Antigua and Barb…" at bounding box center [698, 404] width 438 height 520
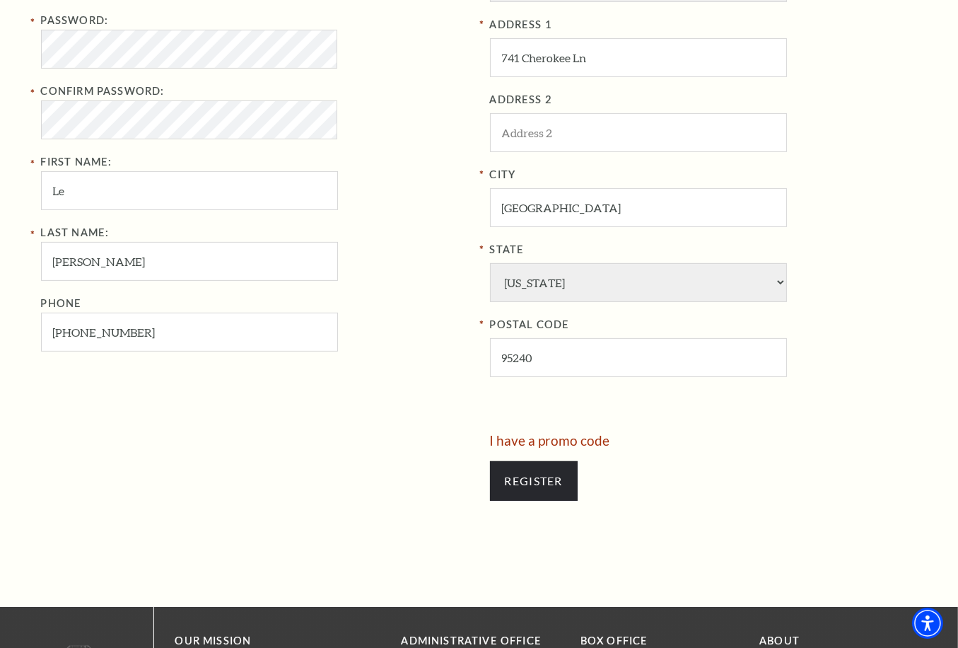
scroll to position [660, 0]
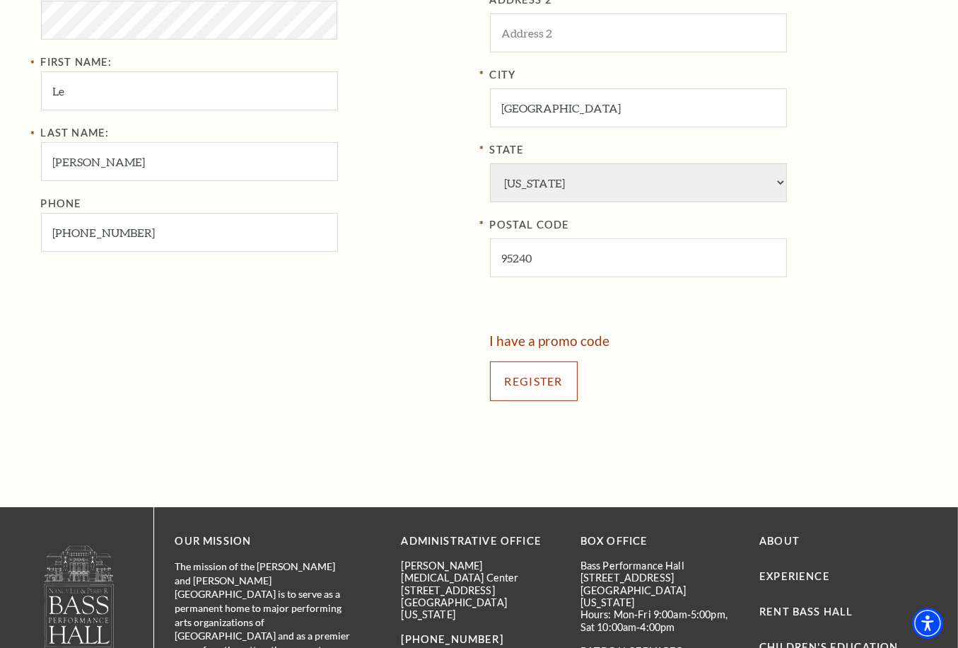
click at [557, 363] on input "Register" at bounding box center [534, 381] width 88 height 40
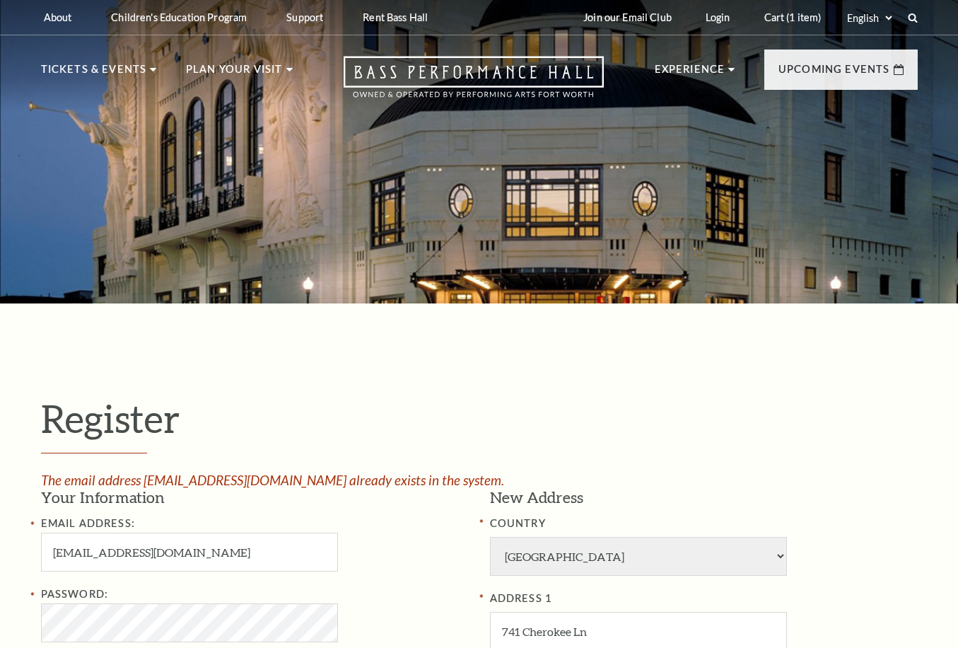
select select "1"
select select "[GEOGRAPHIC_DATA]"
click at [142, 551] on input "[EMAIL_ADDRESS][DOMAIN_NAME]" at bounding box center [189, 551] width 297 height 39
click at [121, 551] on input "[EMAIL_ADDRESS][DOMAIN_NAME]" at bounding box center [189, 551] width 297 height 39
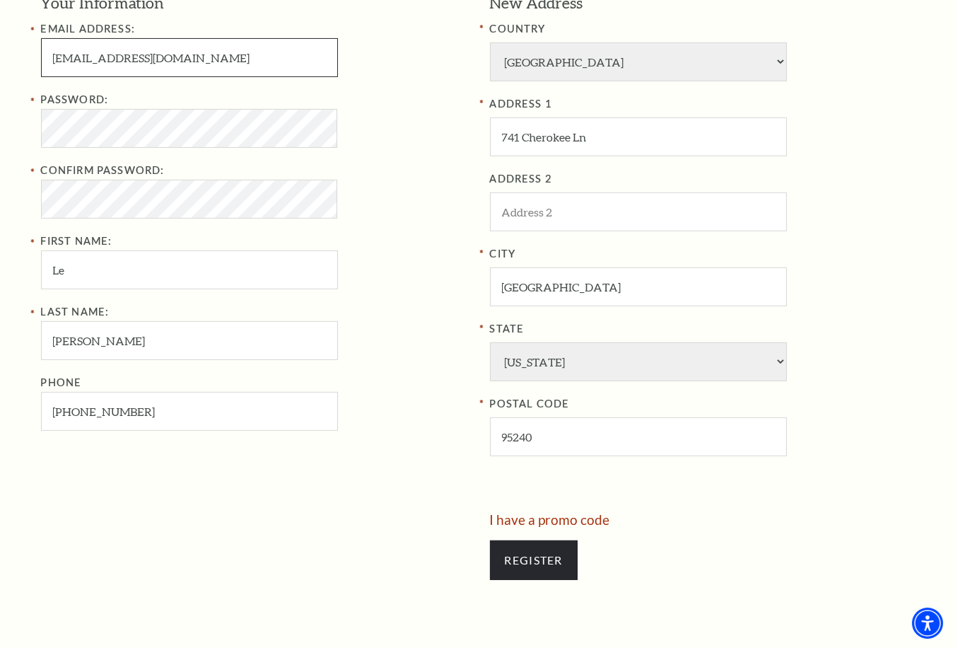
scroll to position [329, 0]
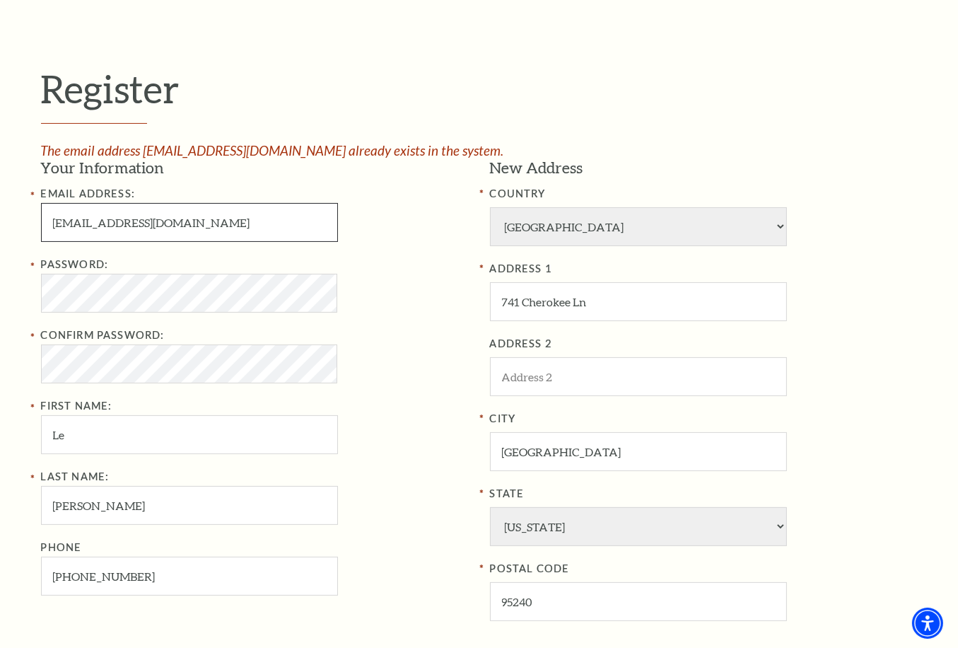
type input "[EMAIL_ADDRESS][DOMAIN_NAME]"
click at [161, 265] on div "Password:" at bounding box center [255, 284] width 428 height 57
click at [391, 283] on div "Password:" at bounding box center [255, 284] width 428 height 57
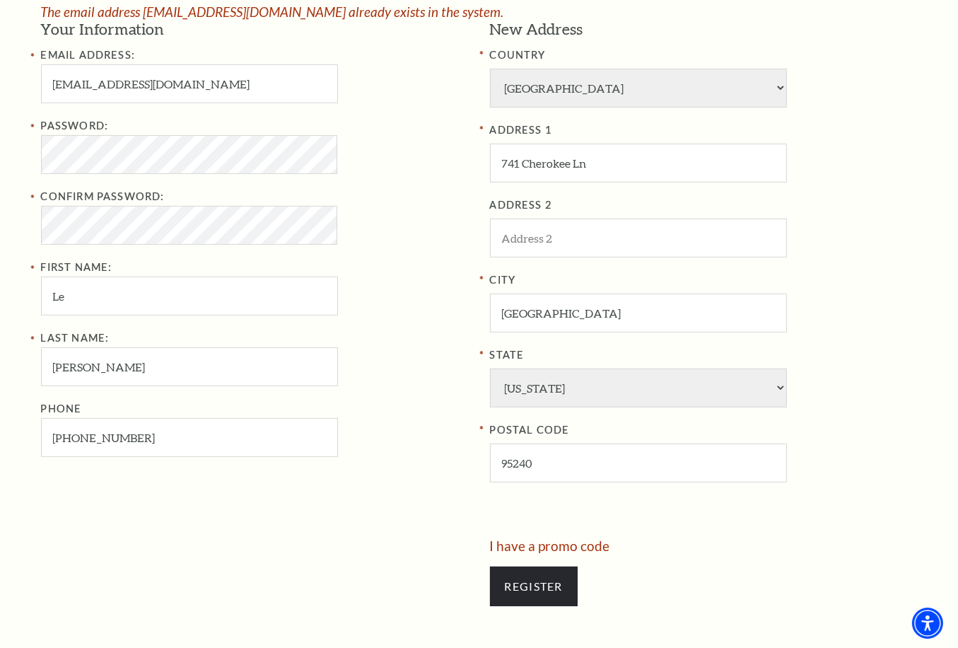
scroll to position [494, 0]
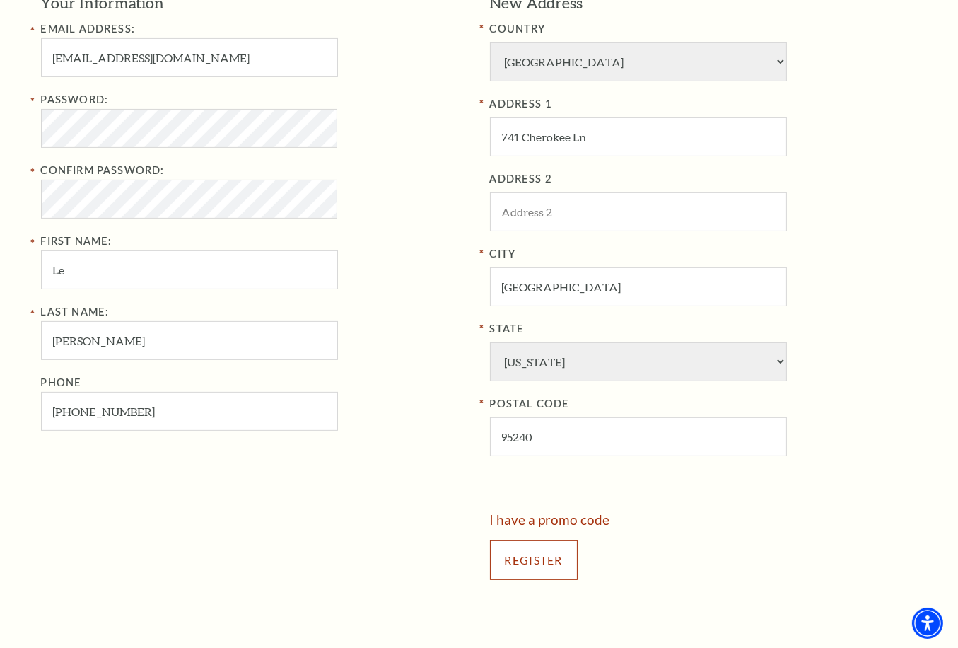
click at [558, 544] on input "Register" at bounding box center [534, 560] width 88 height 40
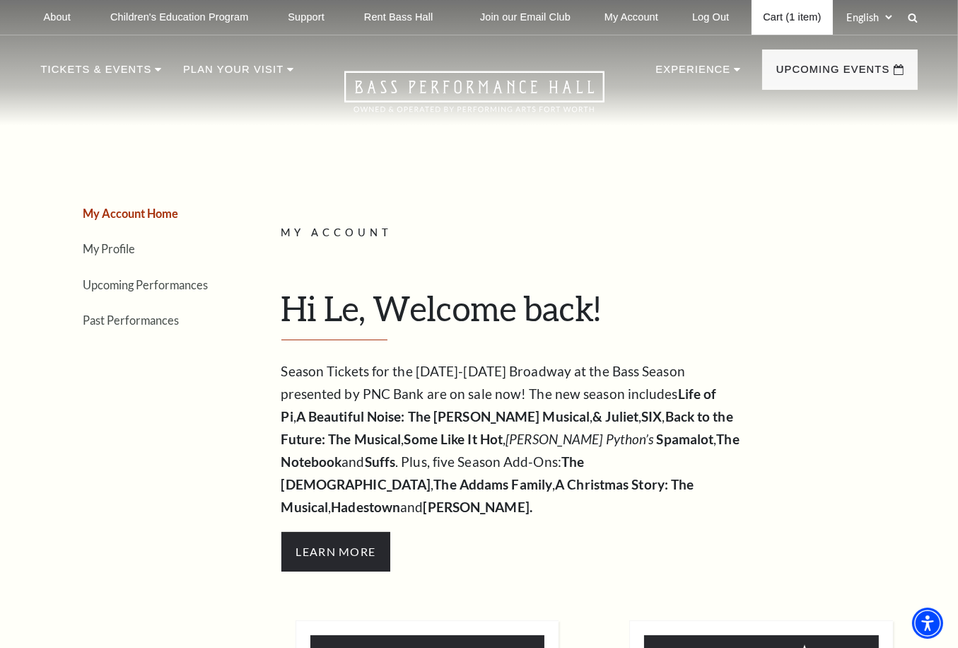
click at [794, 9] on link "Cart (1 item)" at bounding box center [792, 17] width 81 height 35
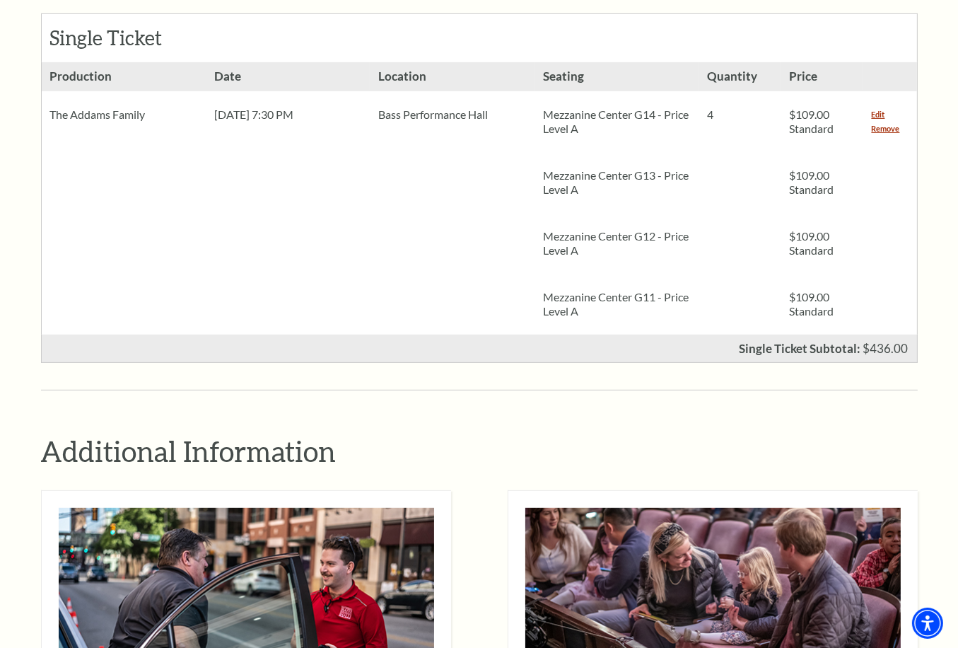
scroll to position [1485, 0]
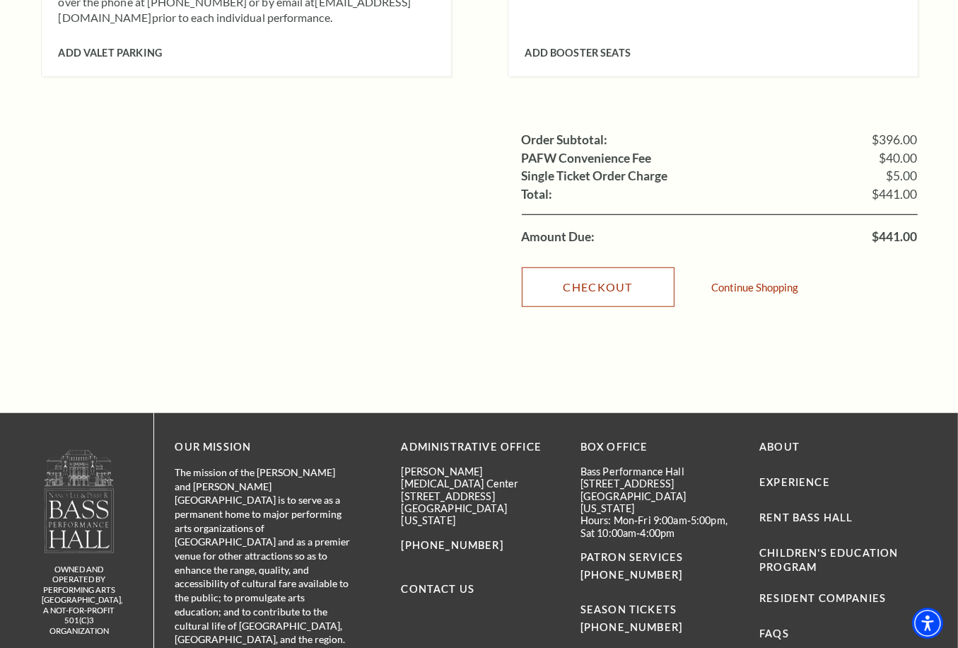
click at [631, 267] on link "Checkout" at bounding box center [598, 287] width 153 height 40
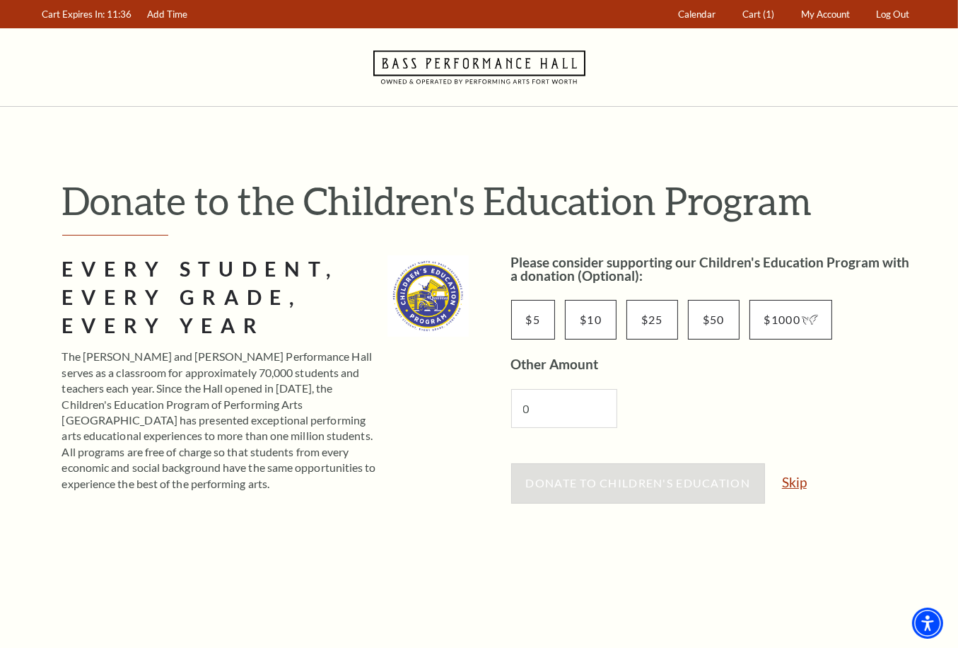
click at [792, 484] on link "Skip" at bounding box center [794, 481] width 25 height 13
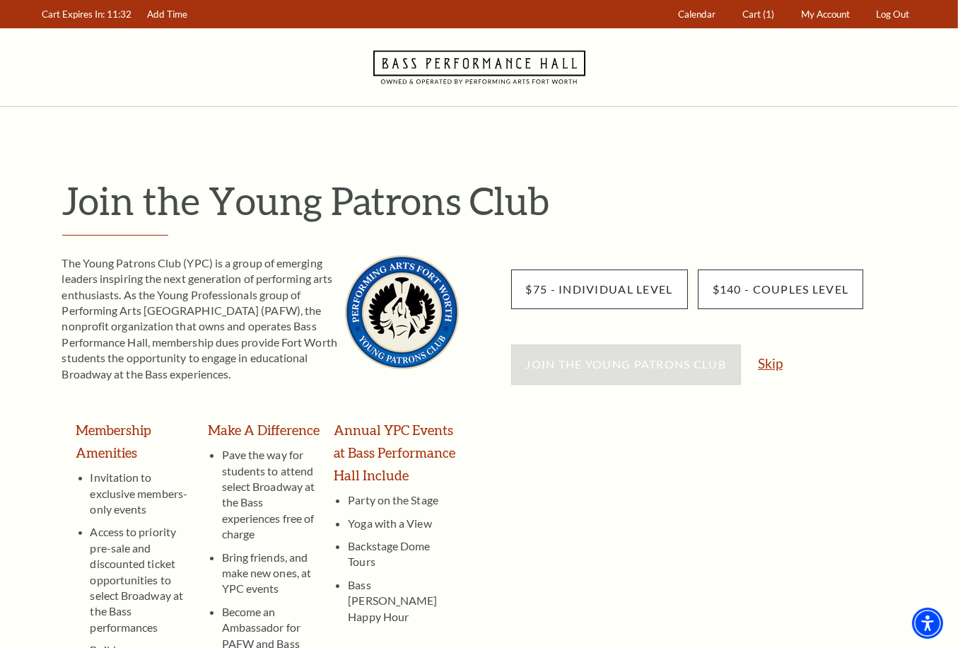
click at [771, 360] on link "Skip" at bounding box center [770, 362] width 25 height 13
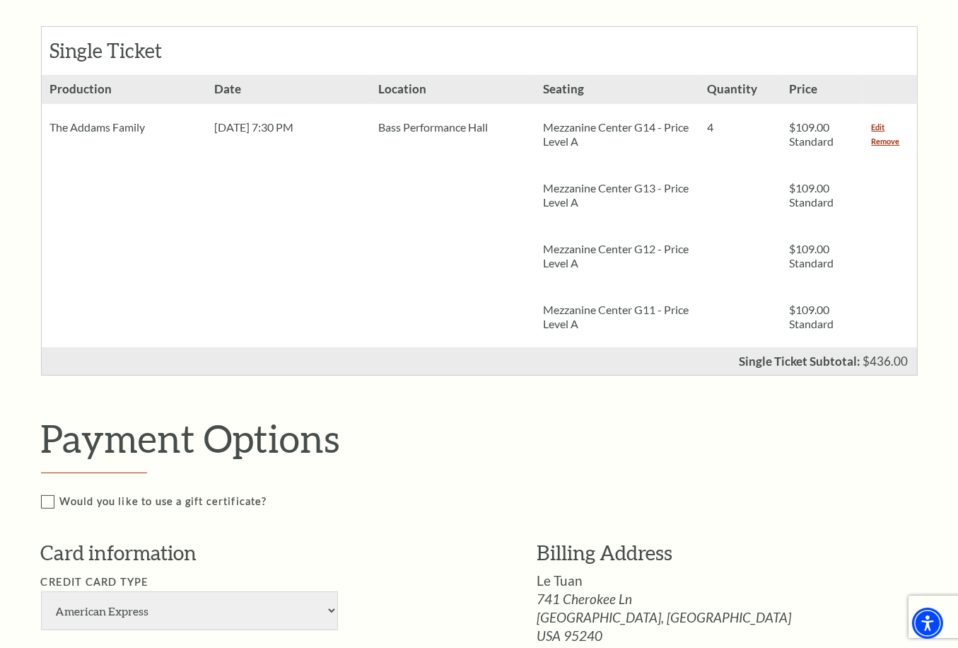
scroll to position [206, 0]
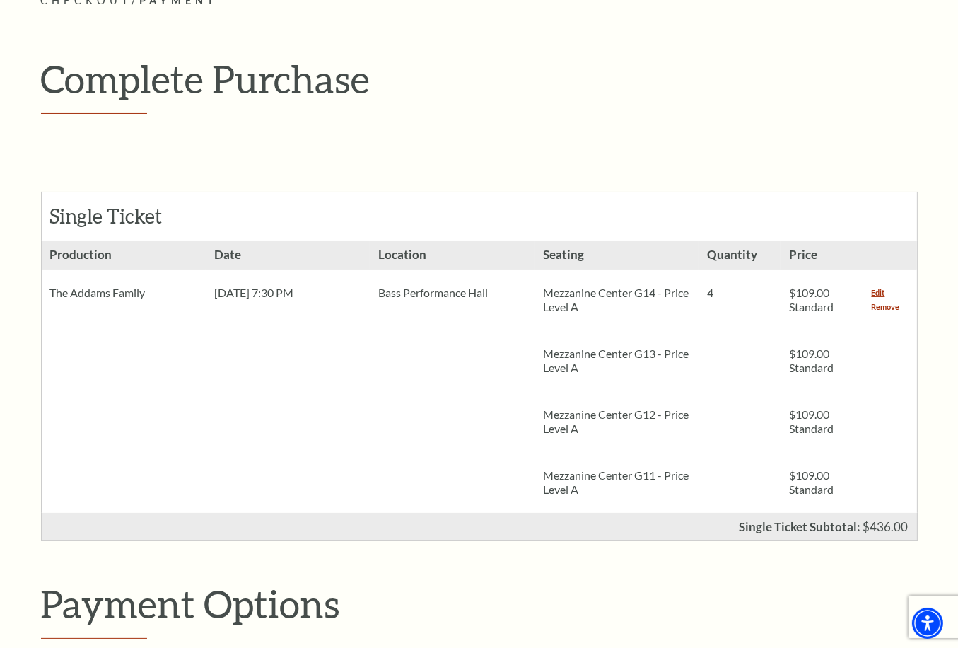
click at [894, 305] on link "Remove" at bounding box center [886, 307] width 28 height 14
